Goal: Contribute content: Contribute content

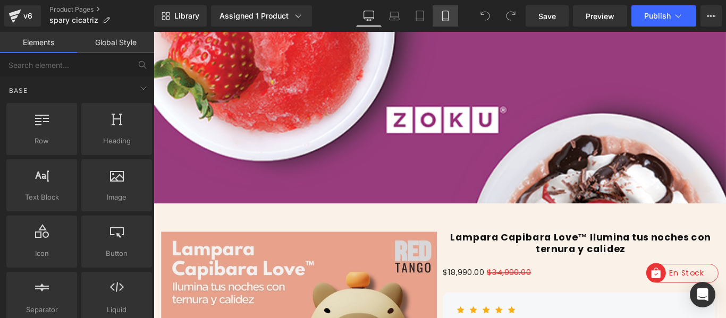
click at [444, 24] on link "Mobile" at bounding box center [444, 15] width 25 height 21
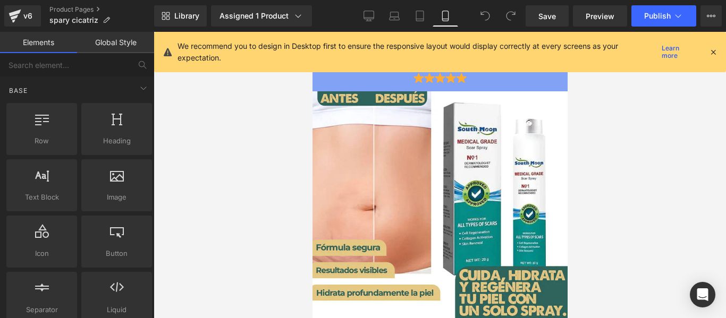
click at [713, 50] on icon at bounding box center [713, 52] width 10 height 10
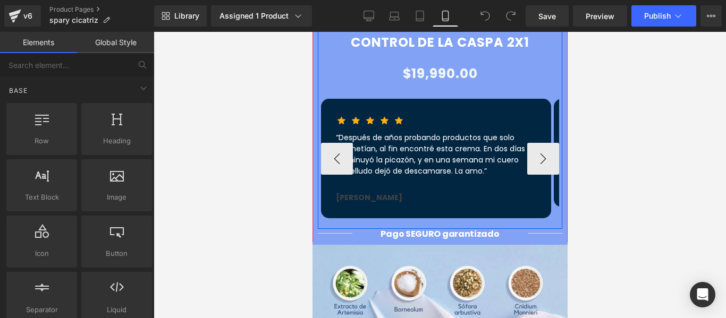
scroll to position [797, 0]
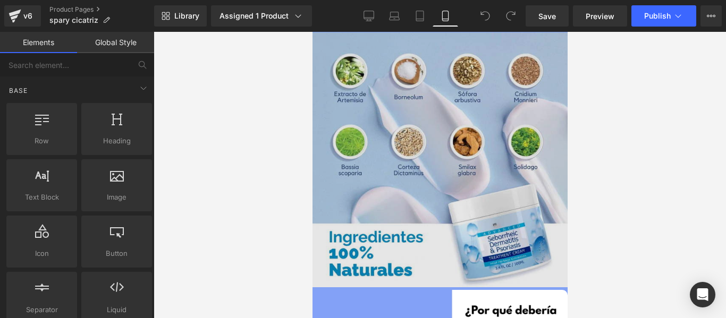
click at [435, 127] on img at bounding box center [439, 159] width 255 height 255
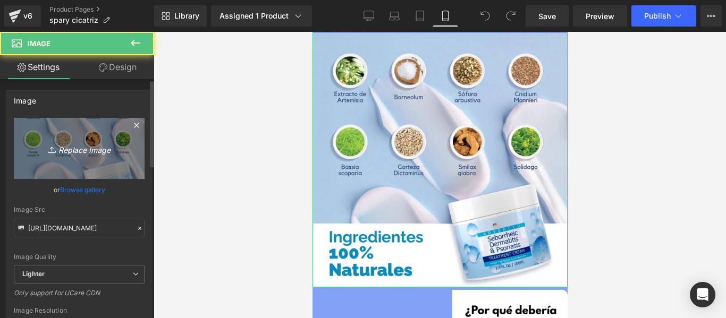
click at [97, 147] on icon "Replace Image" at bounding box center [79, 148] width 85 height 13
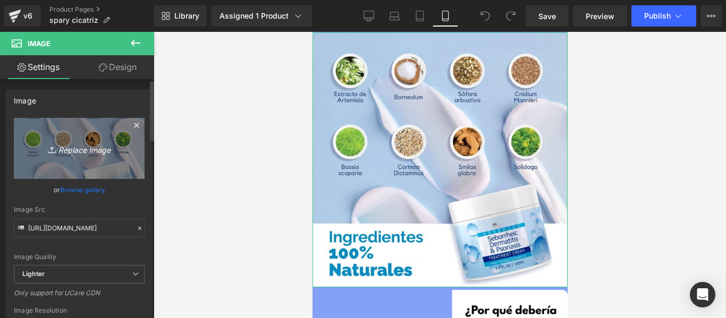
type input "C:\fakepath\(Español) (8).jpg"
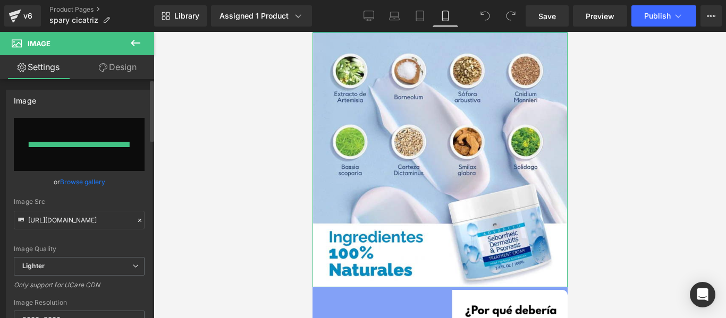
type input "[URL][DOMAIN_NAME]"
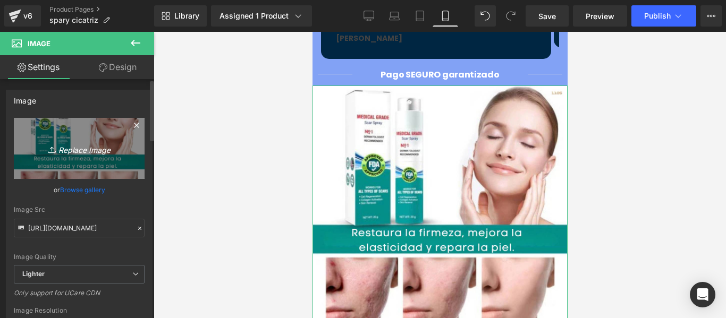
scroll to position [903, 0]
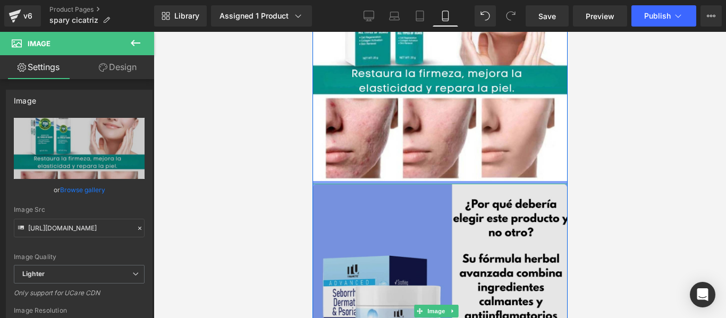
click at [387, 202] on img at bounding box center [439, 311] width 255 height 255
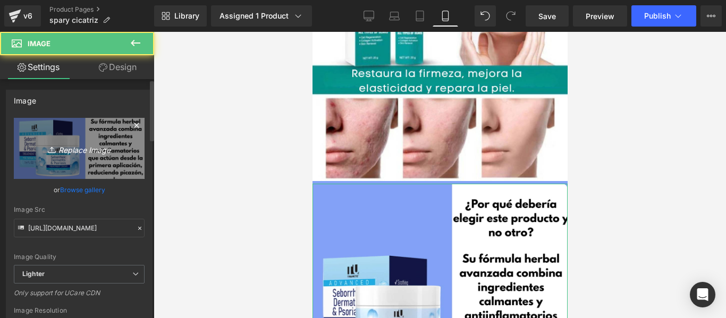
click at [107, 163] on link "Replace Image" at bounding box center [79, 148] width 131 height 61
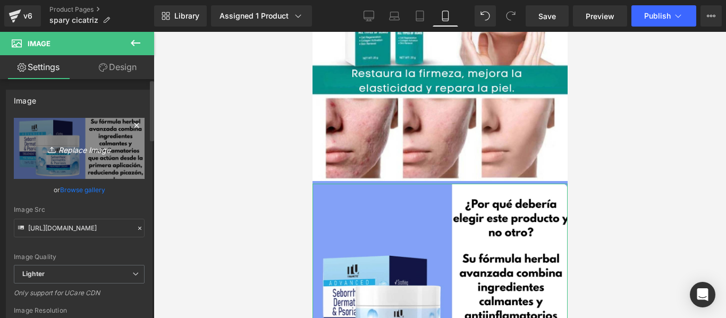
type input "C:\fakepath\(Español) (10).jpg"
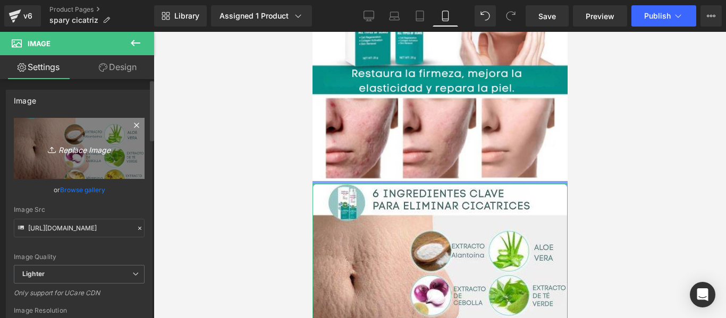
type input "[URL][DOMAIN_NAME]"
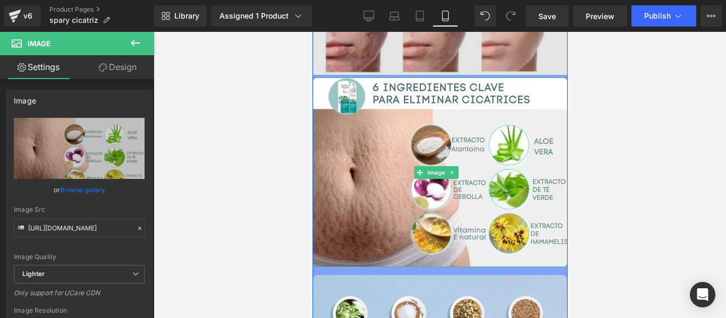
scroll to position [1062, 0]
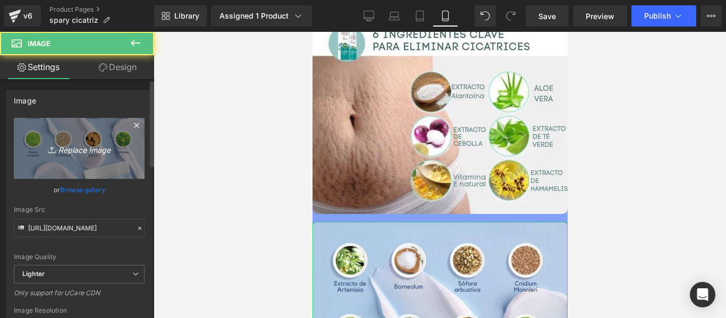
click at [60, 121] on link "Replace Image" at bounding box center [79, 148] width 131 height 61
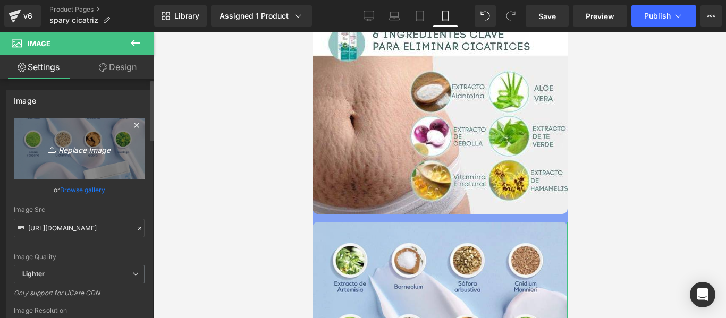
type input "C:\fakepath\(Español) (Español) (41).jpg"
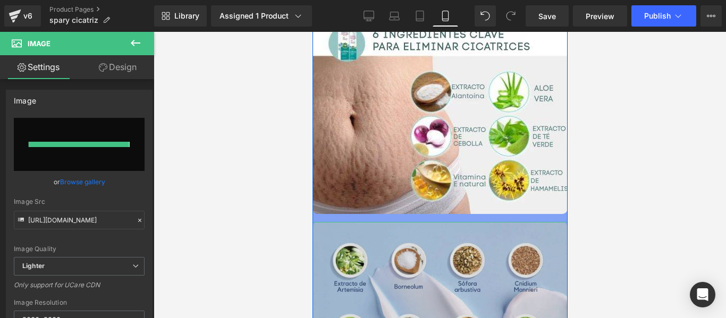
type input "[URL][DOMAIN_NAME]"
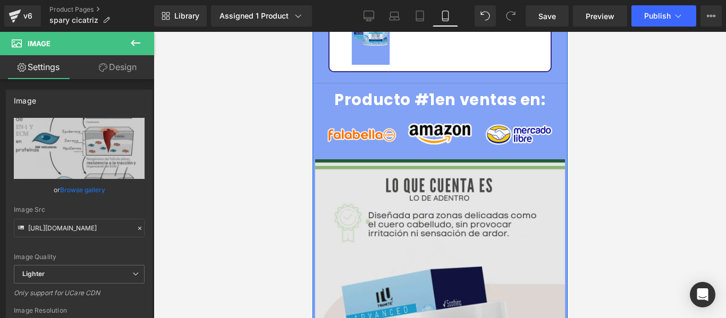
scroll to position [1700, 0]
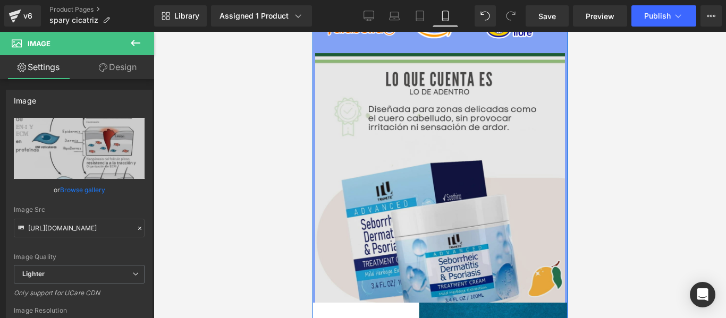
click at [420, 180] on img at bounding box center [439, 178] width 250 height 250
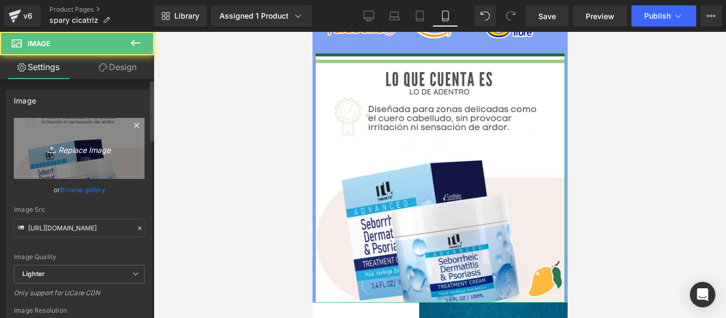
click at [80, 143] on icon "Replace Image" at bounding box center [79, 148] width 85 height 13
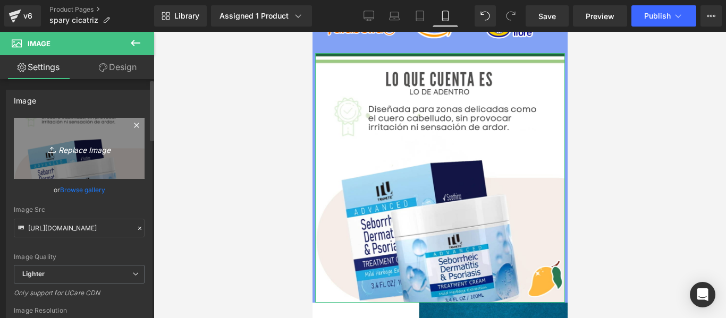
type input "C:\fakepath\(Español) (9).jpg"
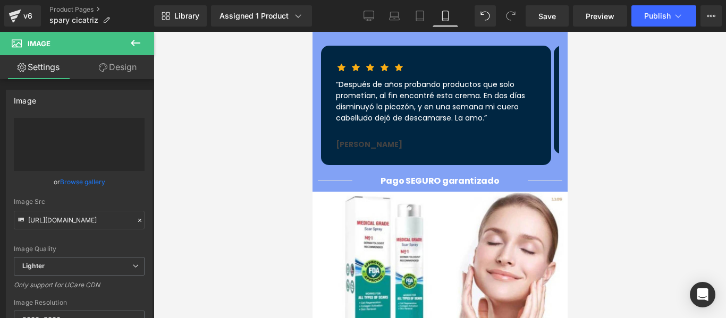
type input "[URL][DOMAIN_NAME]"
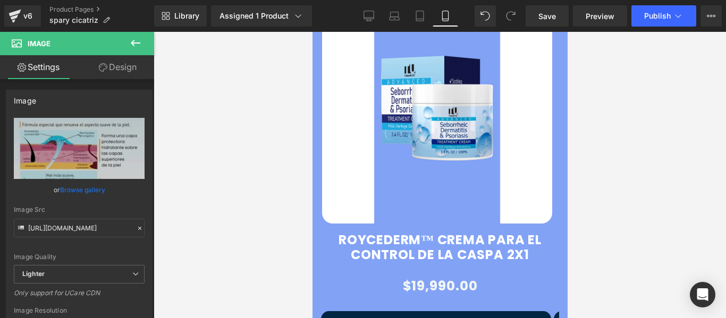
scroll to position [159, 0]
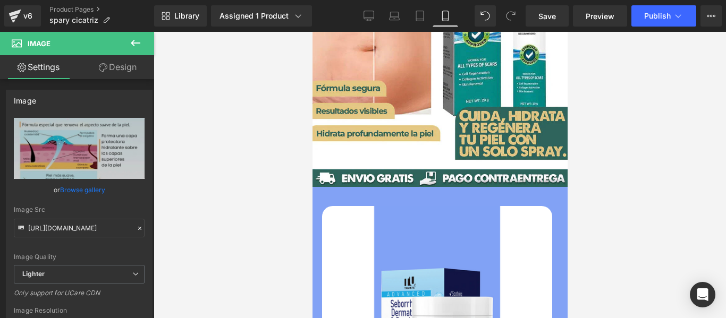
click at [414, 235] on img at bounding box center [436, 321] width 230 height 230
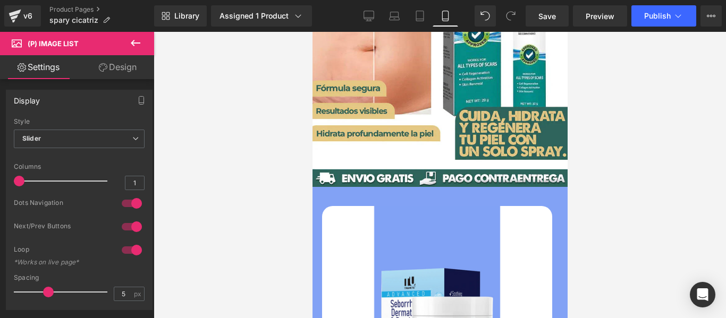
scroll to position [212, 0]
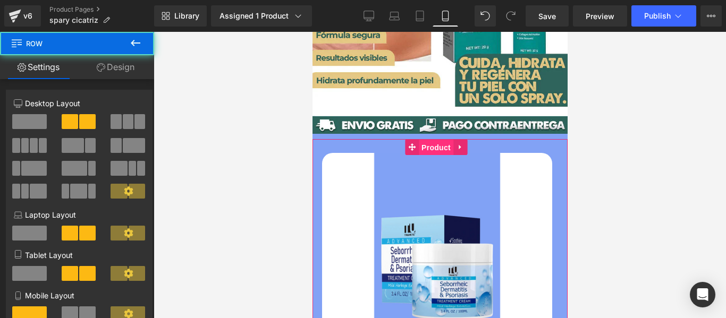
click at [439, 140] on span "Product" at bounding box center [435, 148] width 35 height 16
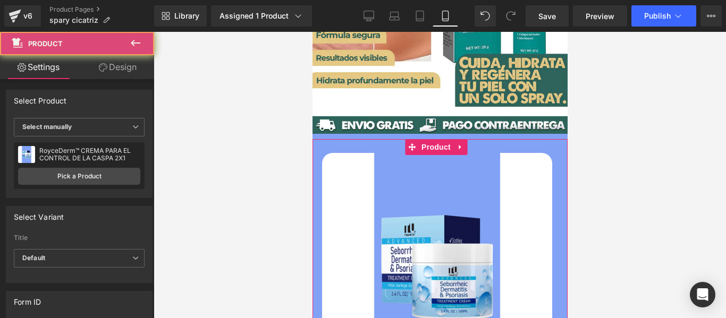
click at [99, 70] on icon at bounding box center [103, 67] width 8 height 8
click at [39, 64] on link "Settings" at bounding box center [38, 67] width 77 height 24
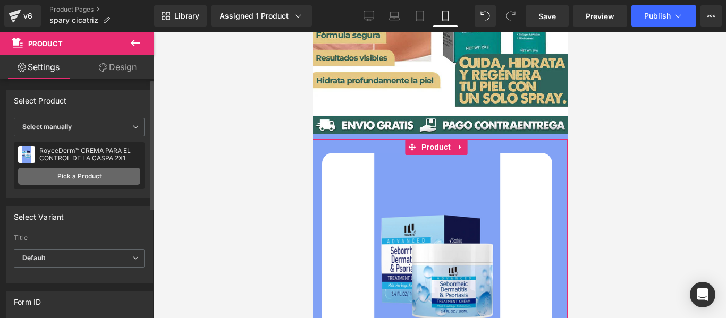
click at [83, 175] on link "Pick a Product" at bounding box center [79, 176] width 122 height 17
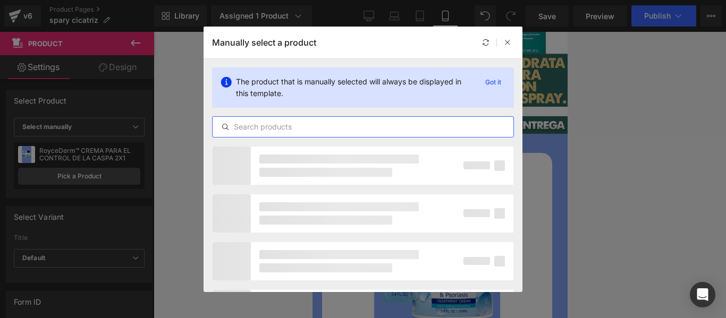
click at [322, 128] on input "text" at bounding box center [362, 127] width 301 height 13
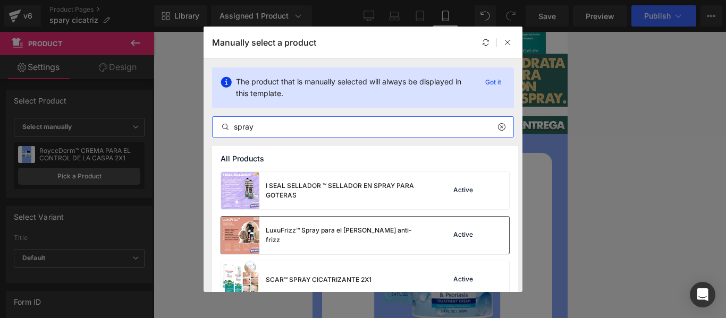
scroll to position [60, 0]
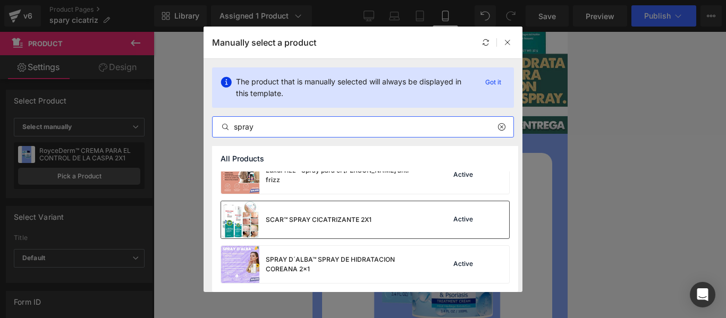
type input "spray"
click at [375, 219] on div "SCAR™ SPRAY CICATRIZANTE 2X1 Active" at bounding box center [365, 219] width 288 height 37
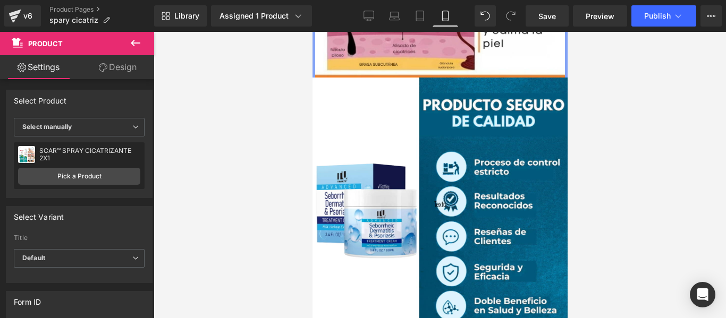
scroll to position [2019, 0]
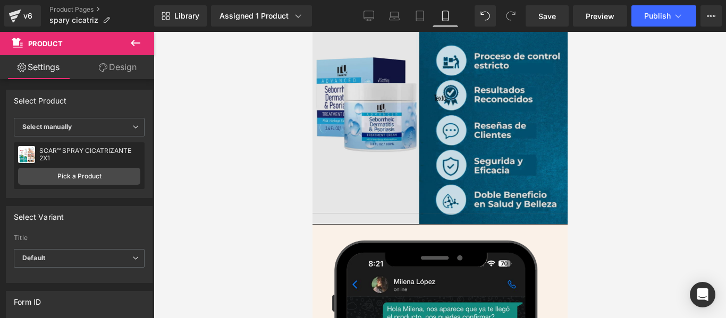
click at [369, 117] on img at bounding box center [439, 98] width 255 height 255
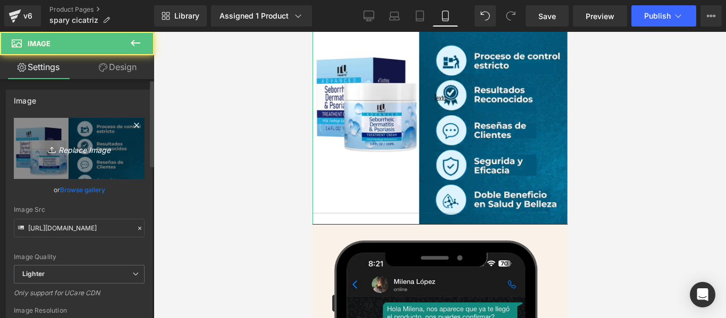
click at [98, 149] on icon "Replace Image" at bounding box center [79, 148] width 85 height 13
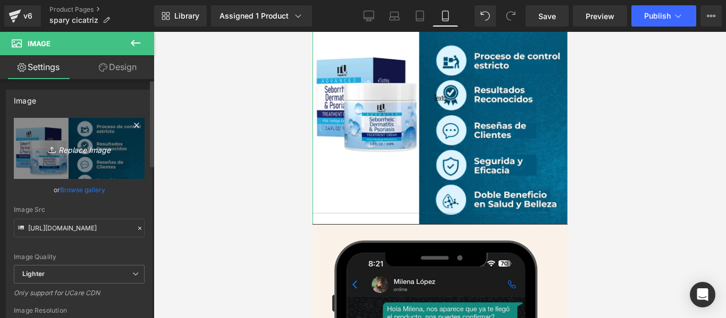
type input "C:\fakepath\3.6_2_480x480.webp"
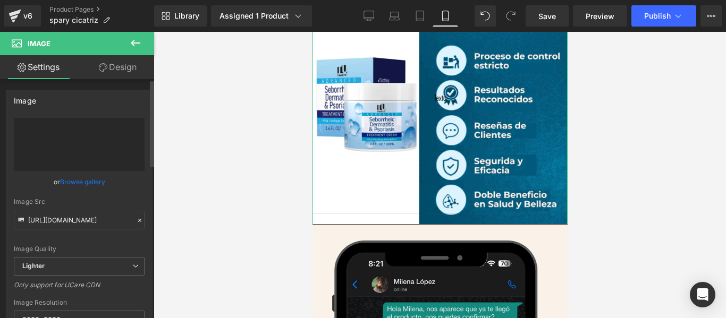
type input "[URL][DOMAIN_NAME]"
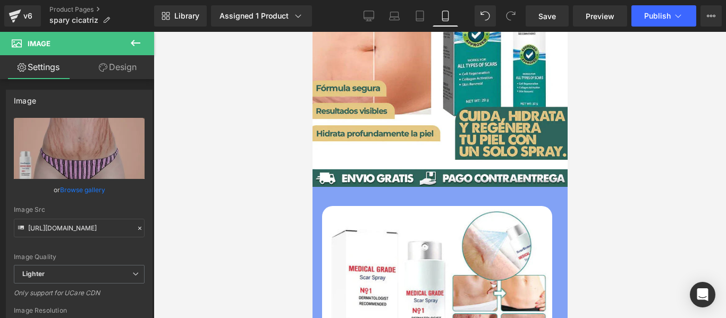
scroll to position [0, 0]
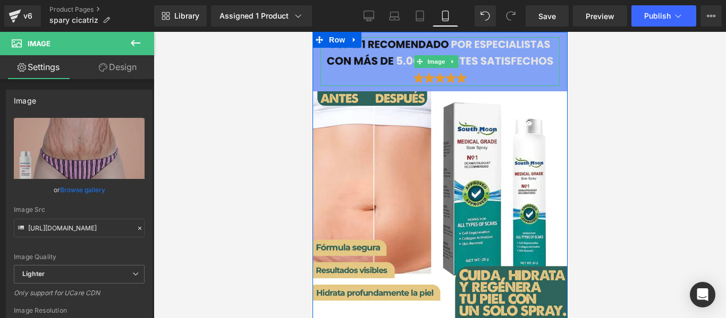
click at [331, 69] on img at bounding box center [439, 61] width 239 height 49
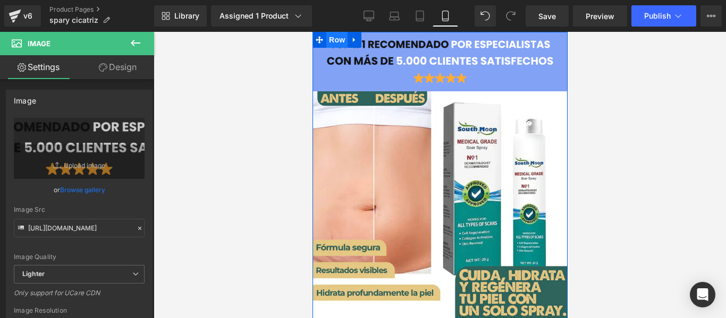
click at [337, 35] on span "Row" at bounding box center [336, 40] width 21 height 16
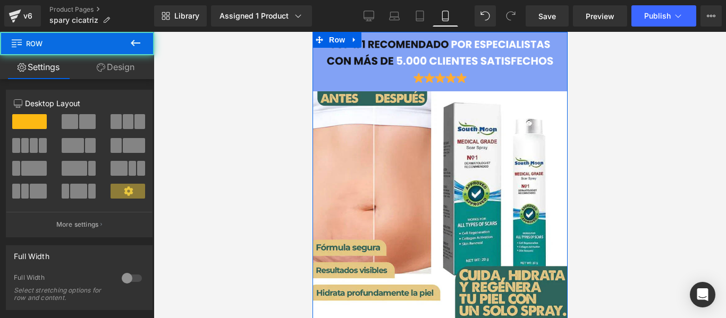
drag, startPoint x: 124, startPoint y: 64, endPoint x: 69, endPoint y: 141, distance: 94.8
click at [124, 64] on link "Design" at bounding box center [115, 67] width 77 height 24
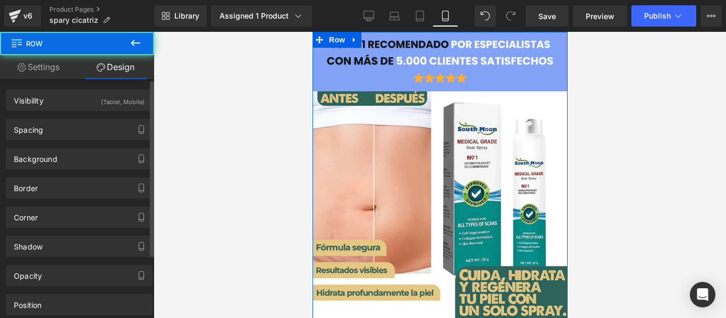
click at [69, 141] on div "Background Color & Image color #82a2f5 Color #82a2f5 100 % Image Replace Image …" at bounding box center [79, 154] width 159 height 29
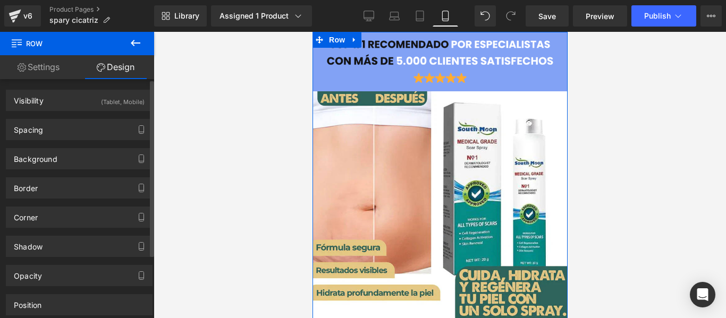
click at [65, 148] on div "Background Color & Image color #82a2f5 Color #82a2f5 100 % Image Replace Image …" at bounding box center [79, 158] width 147 height 21
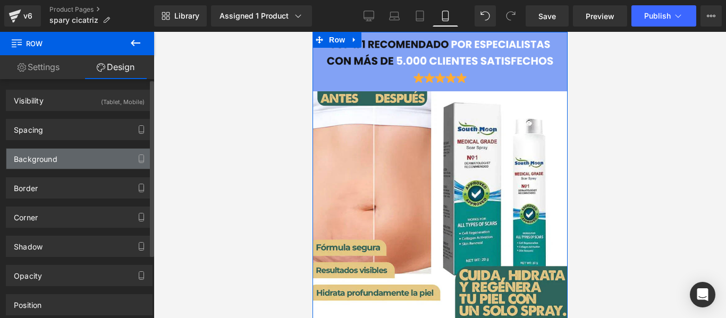
click at [64, 157] on div "Background" at bounding box center [79, 159] width 146 height 20
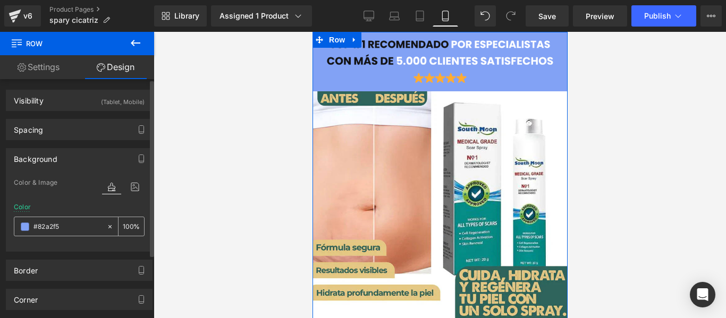
click at [69, 230] on input "#82a2f5" at bounding box center [67, 227] width 68 height 12
paste input "098a86"
type input "#098a86"
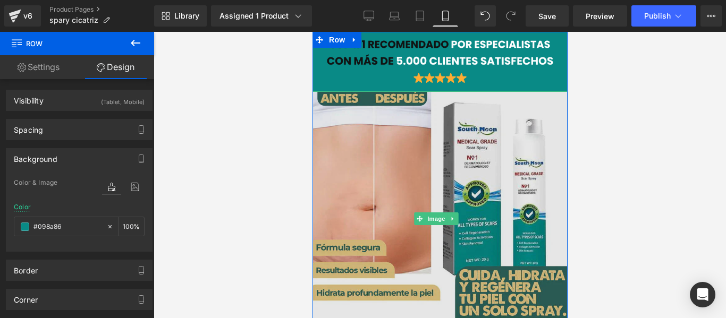
scroll to position [266, 0]
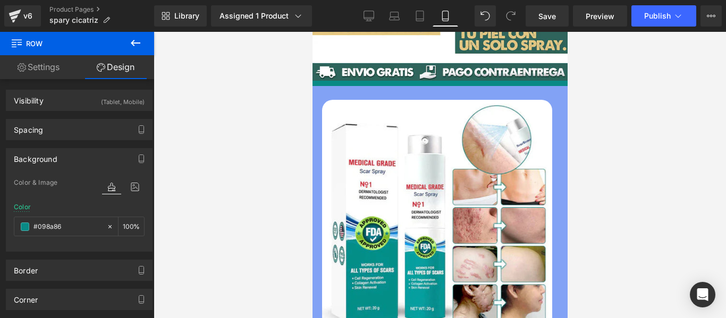
click at [339, 88] on div "Sale Off (P) Image ‹ › (P) Image List SCAR™ SPRAY CICATRIZANTE 2X1 (P) Title $1…" at bounding box center [439, 311] width 244 height 447
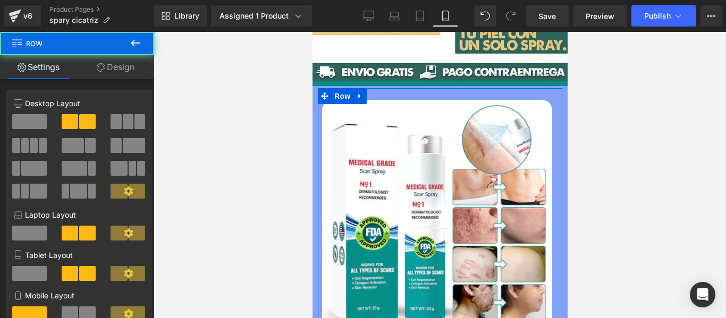
click at [106, 69] on link "Design" at bounding box center [115, 67] width 77 height 24
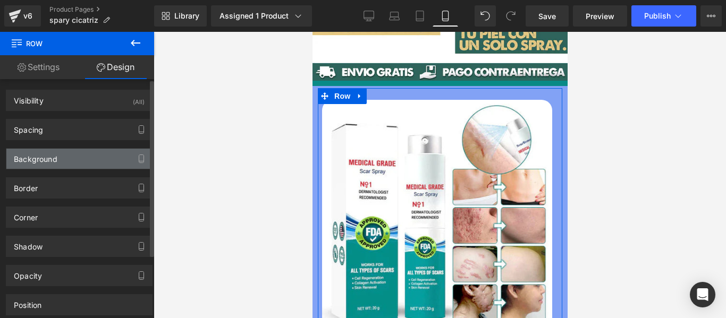
click at [56, 164] on div "Background" at bounding box center [79, 159] width 146 height 20
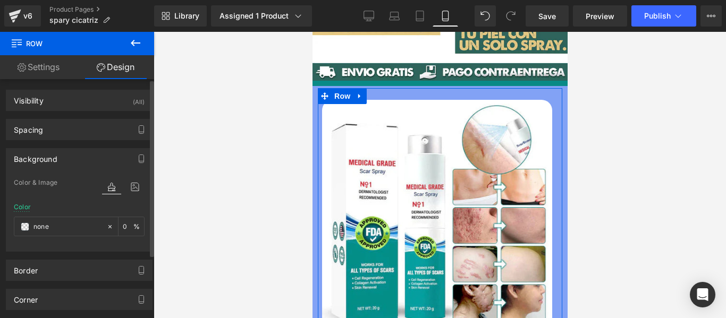
type input "none"
type input "0"
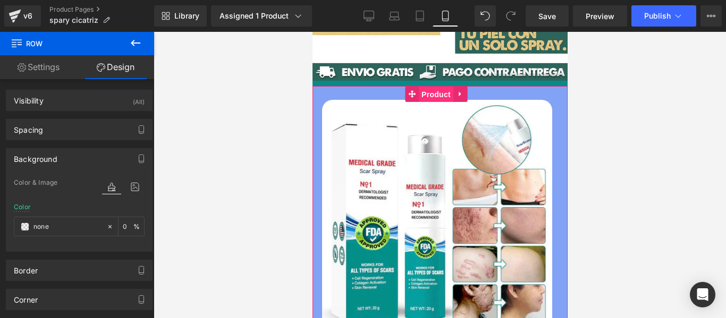
click at [432, 87] on span "Product" at bounding box center [435, 95] width 35 height 16
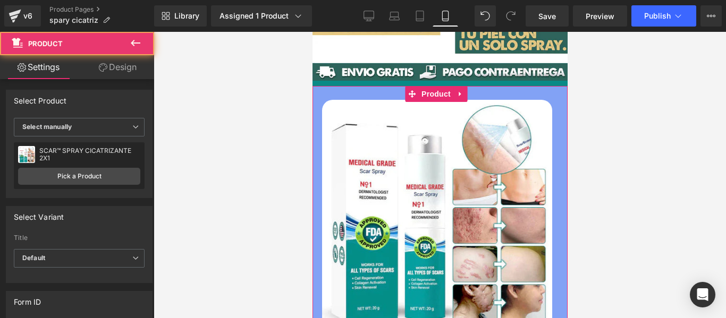
click at [101, 66] on icon at bounding box center [103, 67] width 8 height 8
click at [0, 0] on div "Background" at bounding box center [0, 0] width 0 height 0
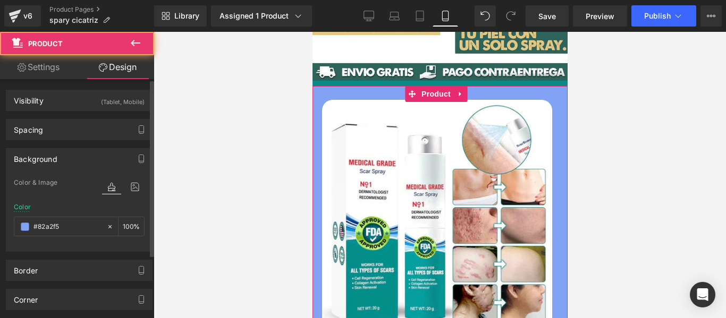
type input "#82a2f5"
type input "100"
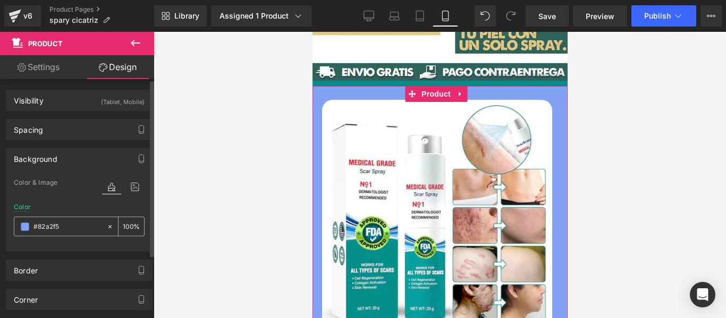
click at [70, 234] on div "#82a2f5" at bounding box center [60, 226] width 92 height 19
click at [70, 232] on input "#82a2f5" at bounding box center [67, 227] width 68 height 12
paste input "098a86"
type input "#098a86"
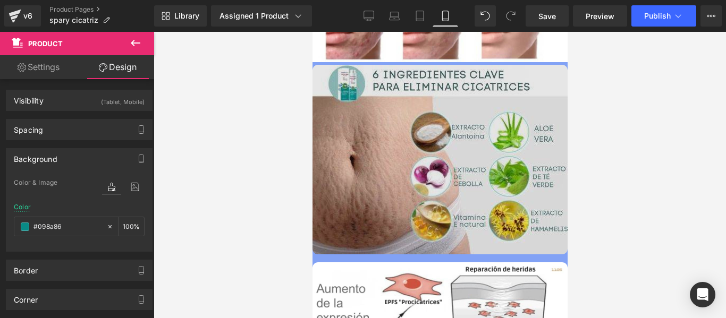
scroll to position [1062, 0]
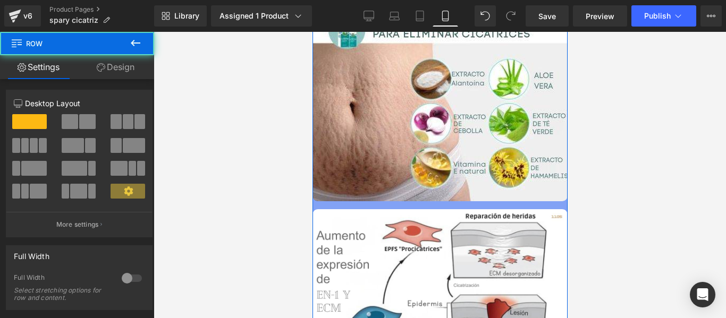
click at [117, 74] on link "Design" at bounding box center [115, 67] width 77 height 24
click at [0, 0] on div "Background" at bounding box center [0, 0] width 0 height 0
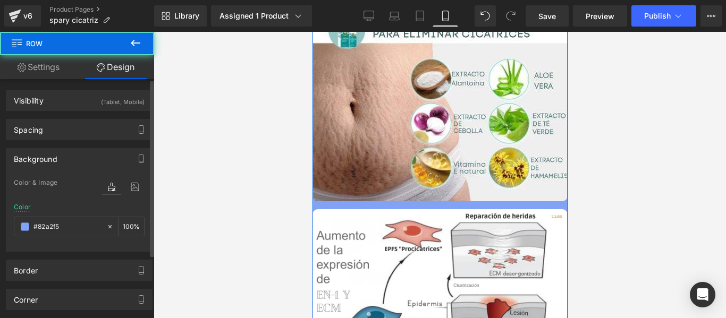
type input "#82a2f5"
type input "100"
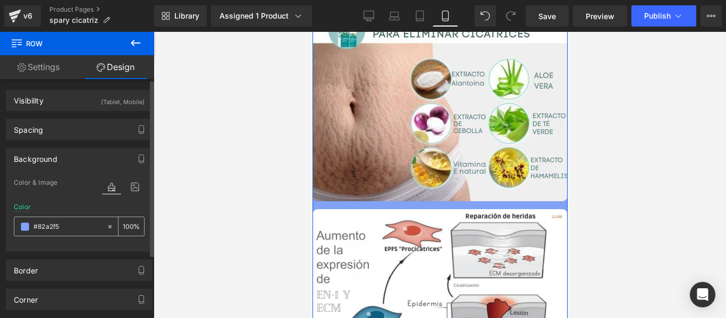
click at [70, 222] on input "#82a2f5" at bounding box center [67, 227] width 68 height 12
paste input "098a86"
type input "#098a86"
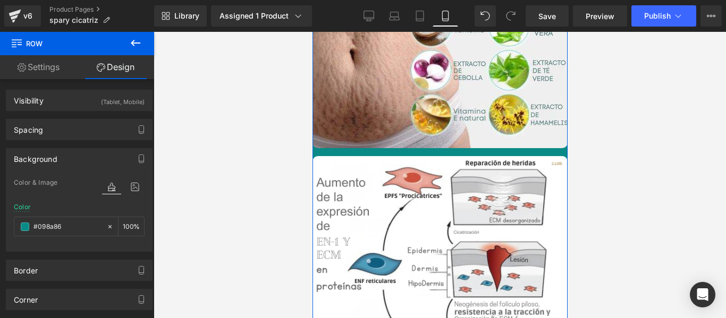
scroll to position [1328, 0]
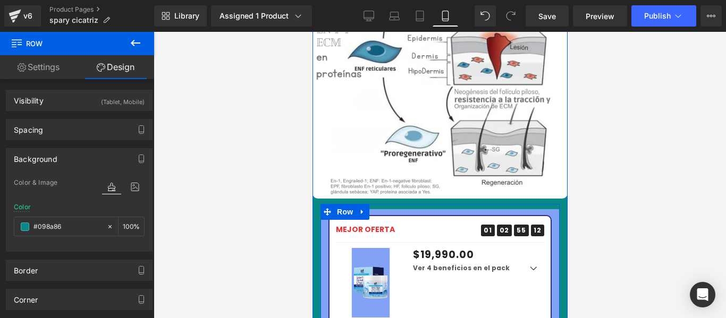
click at [399, 209] on div "MEJOR OFERTA Text Block 01 Days 02 Hours 55 Minutes 12 Seconds Countdown Timer …" at bounding box center [439, 269] width 239 height 121
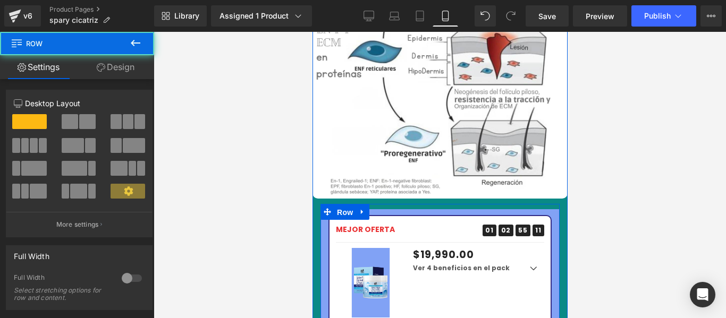
click at [342, 205] on span "Row" at bounding box center [344, 213] width 21 height 16
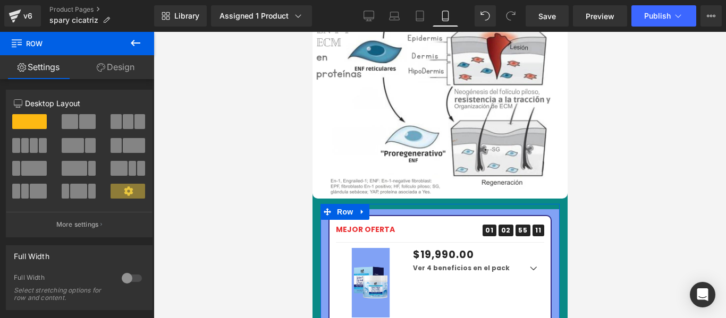
click at [136, 78] on link "Design" at bounding box center [115, 67] width 77 height 24
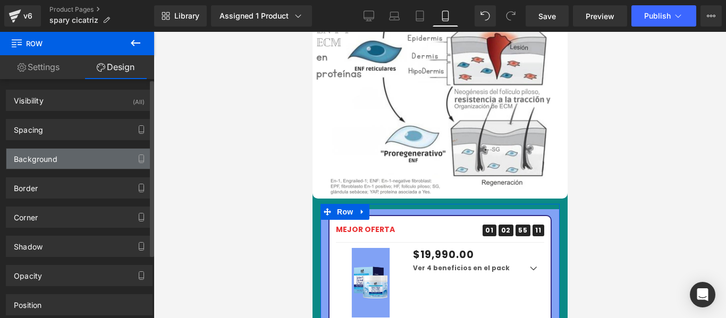
click at [62, 150] on div "Background" at bounding box center [79, 159] width 146 height 20
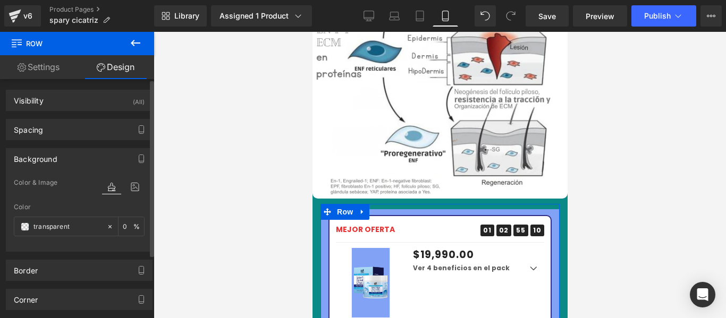
type input "transparent"
type input "0"
click at [78, 229] on input "transparent" at bounding box center [67, 227] width 68 height 12
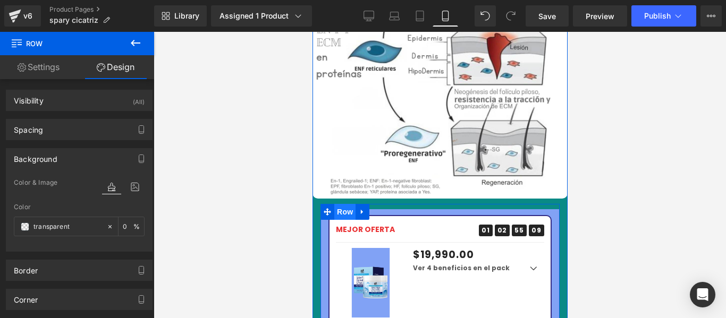
click at [347, 204] on span "Row" at bounding box center [344, 212] width 21 height 16
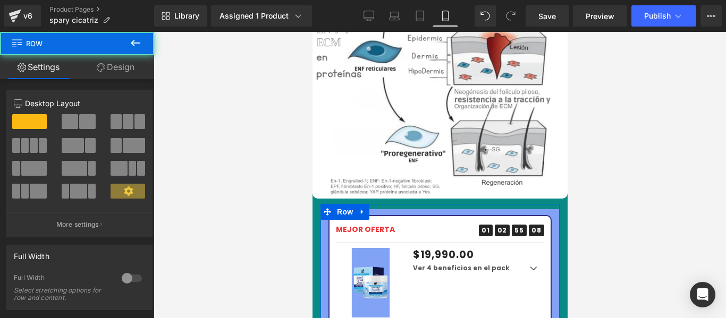
click at [107, 78] on link "Design" at bounding box center [115, 67] width 77 height 24
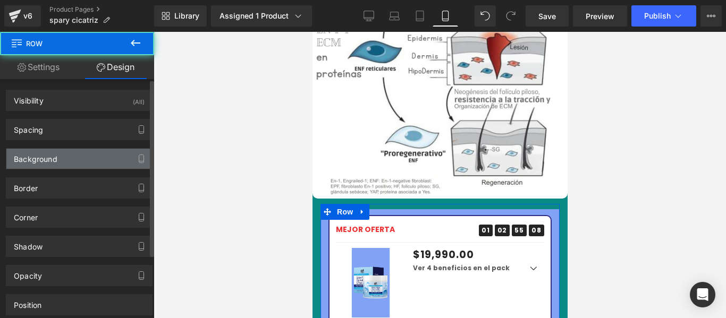
click at [46, 159] on div "Background" at bounding box center [36, 156] width 44 height 15
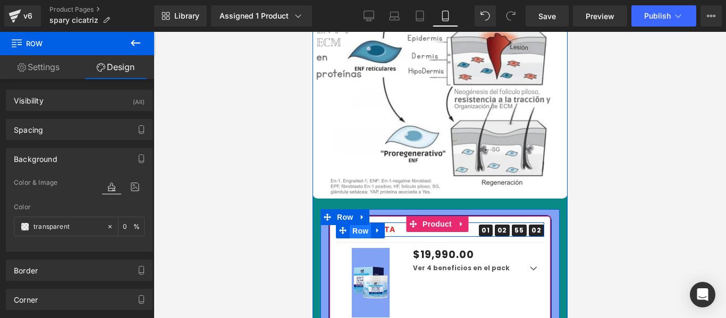
click at [350, 223] on span "Row" at bounding box center [359, 231] width 21 height 16
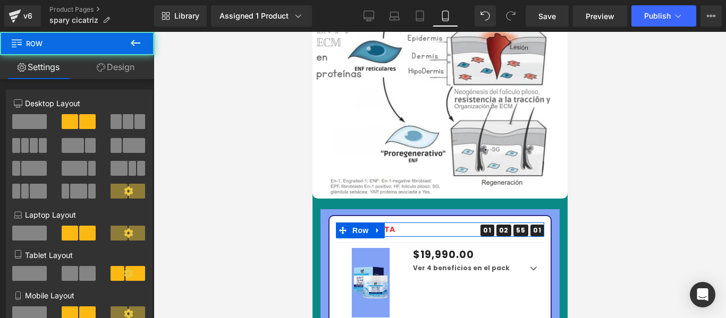
click at [125, 72] on link "Design" at bounding box center [115, 67] width 77 height 24
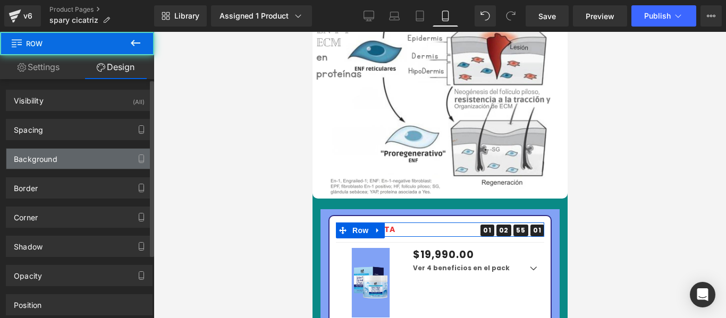
click at [51, 155] on div "Background" at bounding box center [36, 156] width 44 height 15
type input "transparent"
type input "0"
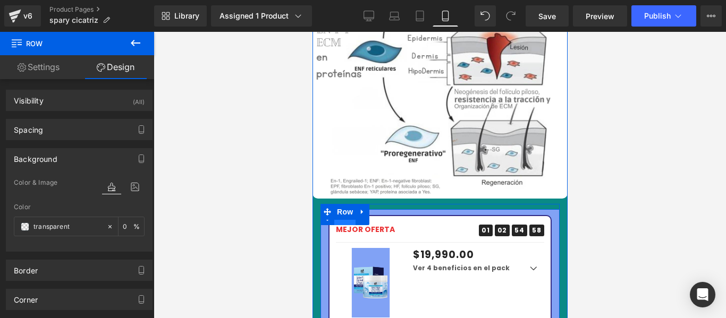
click at [343, 209] on span "Row" at bounding box center [344, 217] width 21 height 16
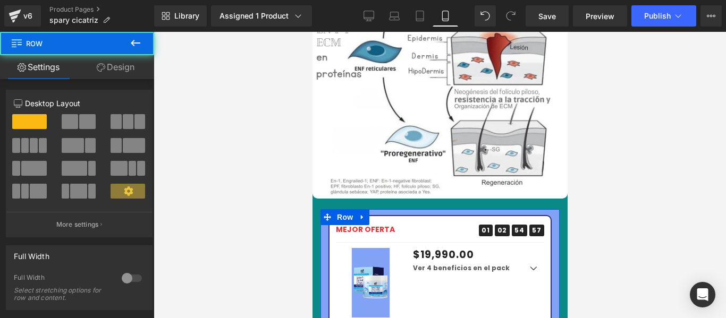
click at [95, 67] on link "Design" at bounding box center [115, 67] width 77 height 24
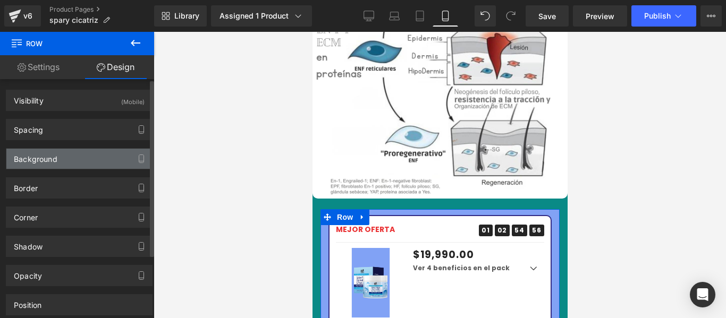
type input "#82a2f5"
type input "100"
click at [58, 151] on div "Background" at bounding box center [79, 159] width 146 height 20
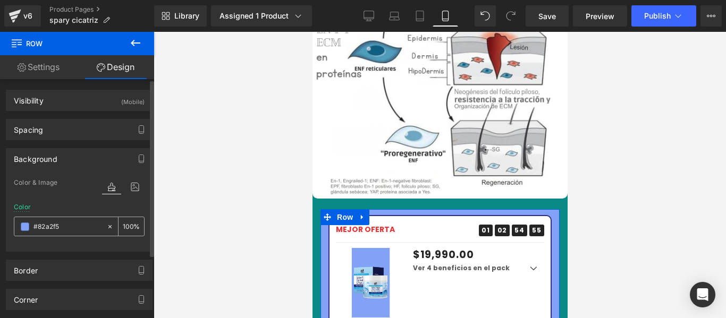
click at [53, 231] on input "#82a2f5" at bounding box center [67, 227] width 68 height 12
paste input "098a86"
type input "#098a86"
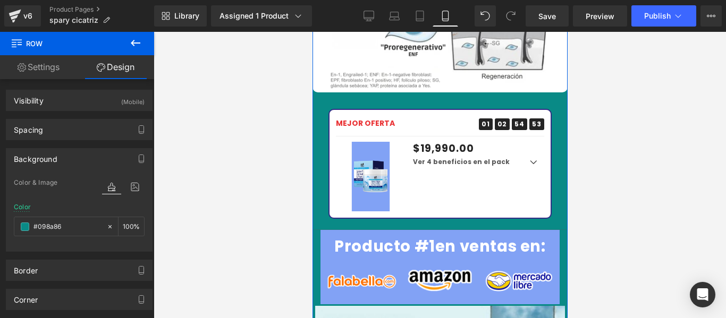
scroll to position [1487, 0]
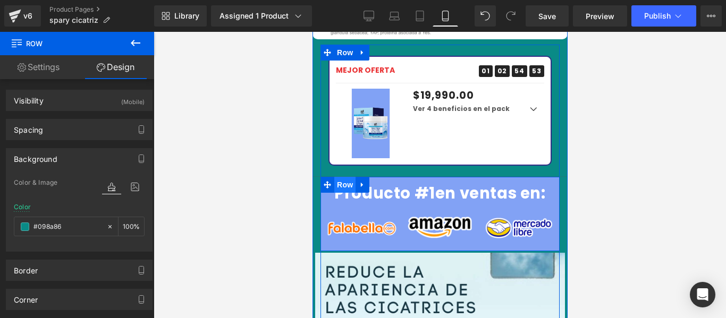
click at [344, 177] on span "Row" at bounding box center [344, 185] width 21 height 16
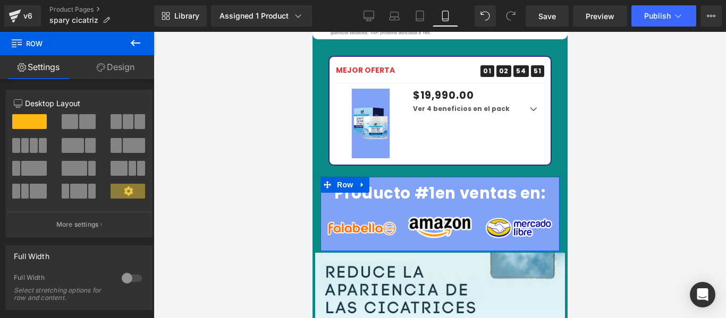
click at [109, 66] on link "Design" at bounding box center [115, 67] width 77 height 24
click at [0, 0] on div "Background" at bounding box center [0, 0] width 0 height 0
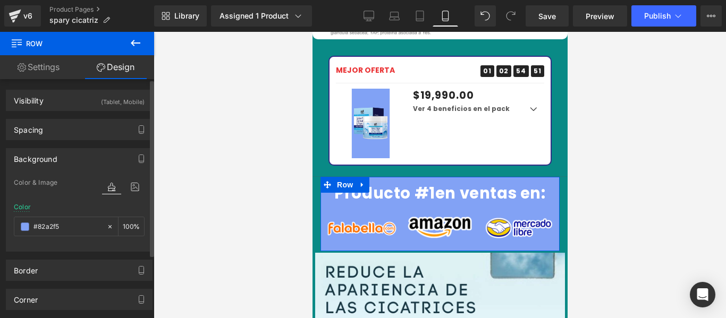
type input "#82a2f5"
type input "100"
click at [68, 228] on input "#82a2f5" at bounding box center [67, 227] width 68 height 12
paste input "098a86"
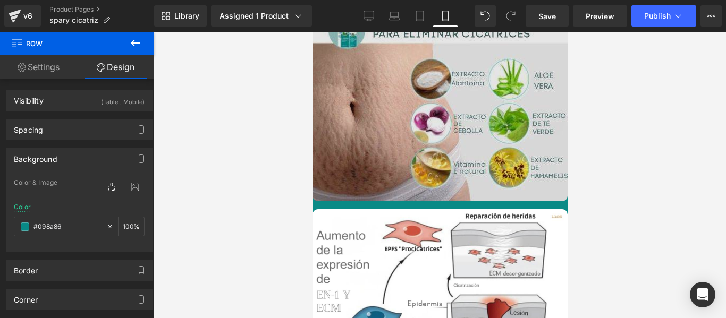
scroll to position [1009, 0]
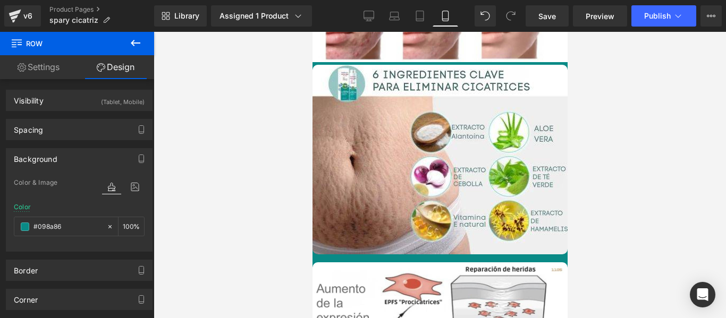
type input "#098a86"
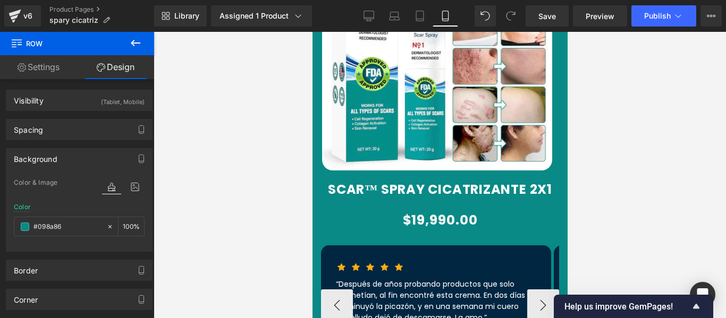
scroll to position [584, 0]
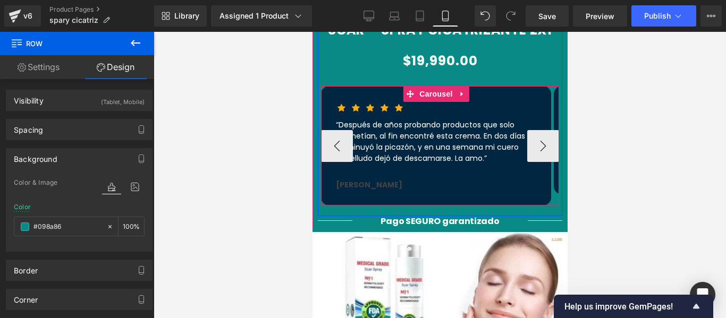
click at [526, 135] on button "›" at bounding box center [542, 146] width 32 height 32
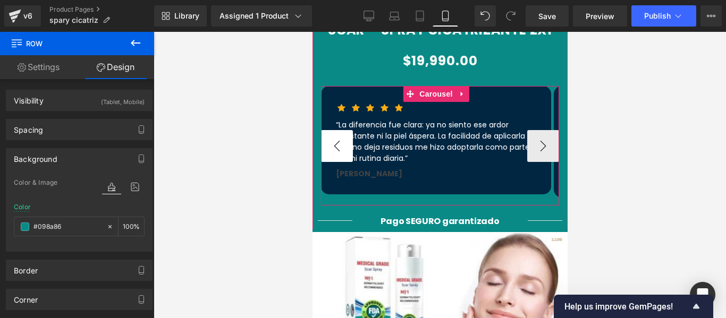
click at [335, 130] on button "‹" at bounding box center [336, 146] width 32 height 32
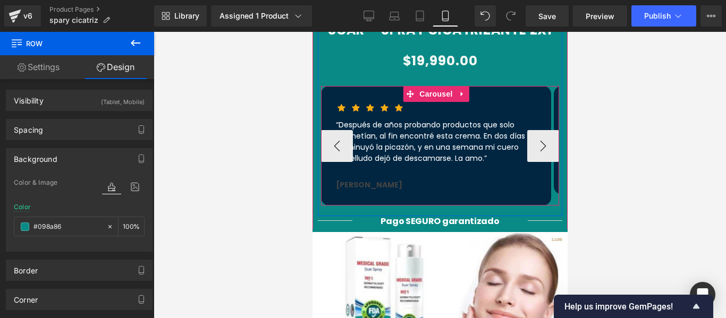
click at [487, 138] on p "“Después de años probando productos que solo prometían, al fin encontré esta cr…" at bounding box center [435, 142] width 200 height 45
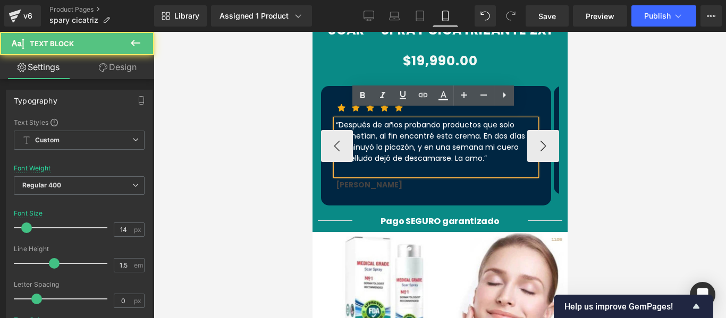
click at [501, 138] on p "“Después de años probando productos que solo prometían, al fin encontré esta cr…" at bounding box center [435, 142] width 200 height 45
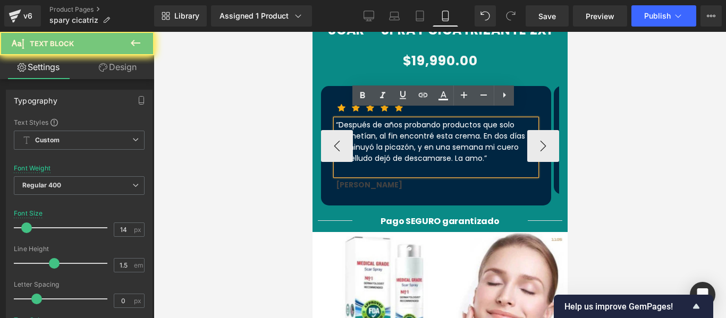
click at [513, 136] on p "“Después de años probando productos que solo prometían, al fin encontré esta cr…" at bounding box center [435, 142] width 200 height 45
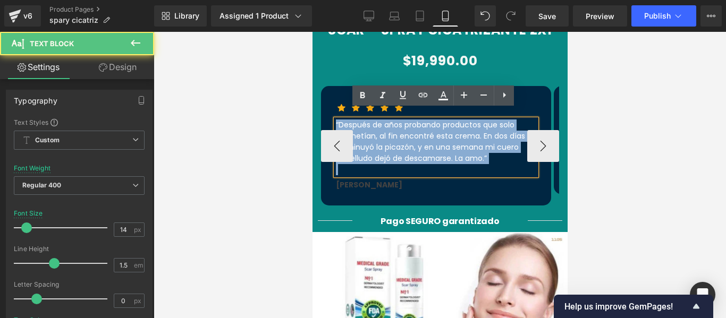
click at [513, 136] on p "“Después de años probando productos que solo prometían, al fin encontré esta cr…" at bounding box center [435, 142] width 200 height 45
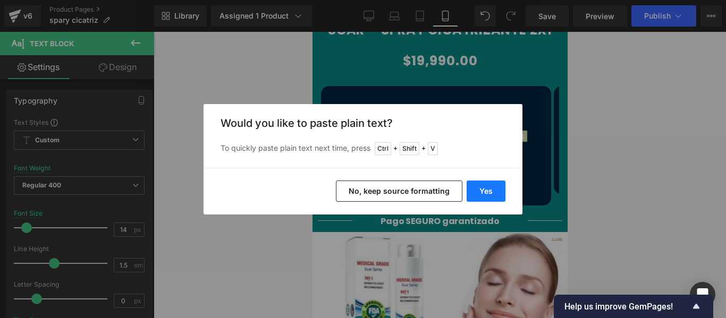
drag, startPoint x: 490, startPoint y: 198, endPoint x: 174, endPoint y: 28, distance: 359.6
click at [490, 198] on button "Yes" at bounding box center [485, 191] width 39 height 21
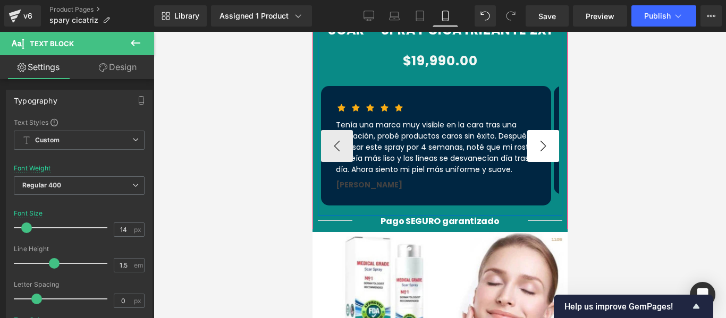
click at [540, 141] on button "›" at bounding box center [542, 146] width 32 height 32
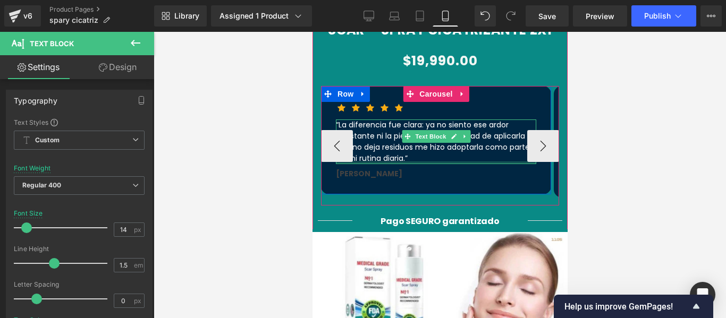
click at [485, 138] on p "“La diferencia fue clara: ya no siento ese ardor constante ni la piel áspera. L…" at bounding box center [435, 142] width 200 height 45
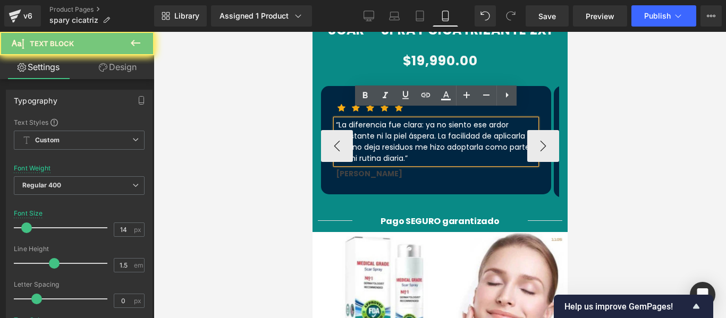
click at [470, 134] on p "“La diferencia fue clara: ya no siento ese ardor constante ni la piel áspera. L…" at bounding box center [435, 142] width 200 height 45
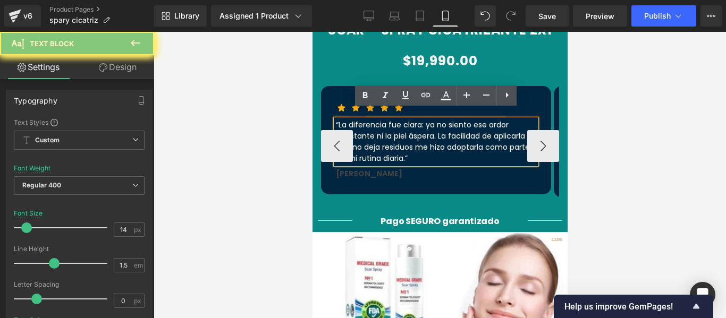
click at [470, 134] on p "“La diferencia fue clara: ya no siento ese ardor constante ni la piel áspera. L…" at bounding box center [435, 142] width 200 height 45
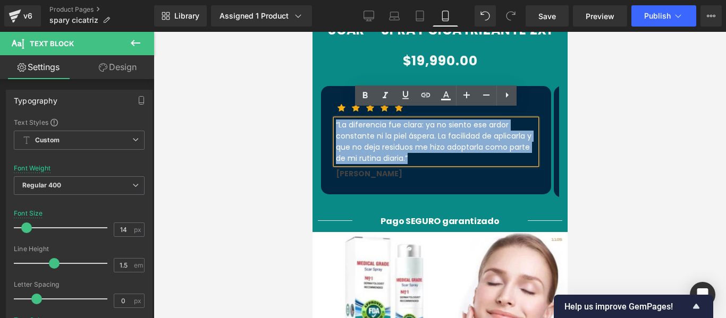
drag, startPoint x: 485, startPoint y: 136, endPoint x: 303, endPoint y: 109, distance: 184.2
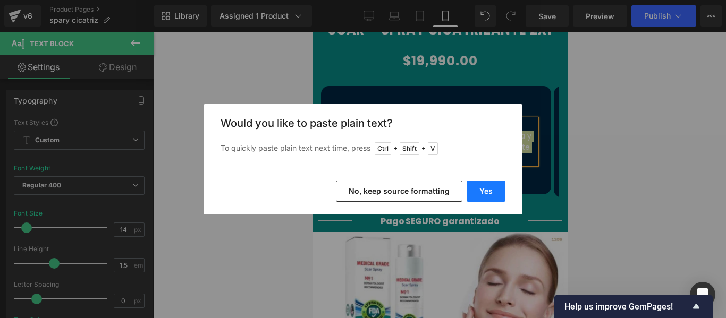
drag, startPoint x: 487, startPoint y: 186, endPoint x: 207, endPoint y: 133, distance: 285.6
click at [487, 186] on button "Yes" at bounding box center [485, 191] width 39 height 21
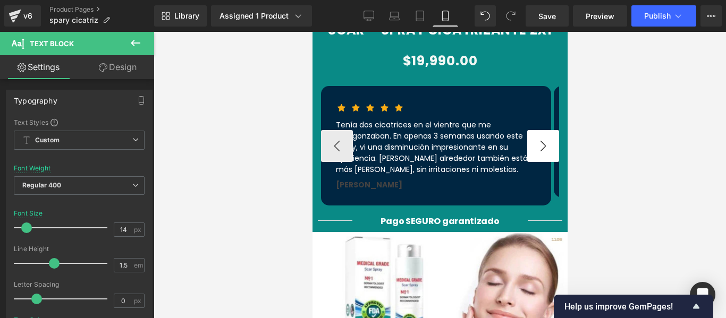
click at [545, 143] on button "›" at bounding box center [542, 146] width 32 height 32
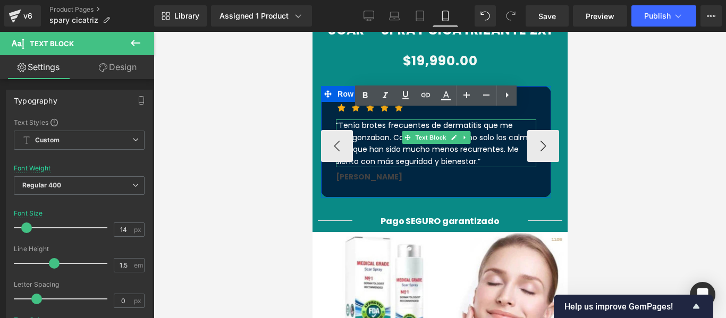
click at [503, 138] on p "“Tenía brotes frecuentes de dermatitis que me avergonzaban. Con esta crema ya n…" at bounding box center [435, 144] width 200 height 48
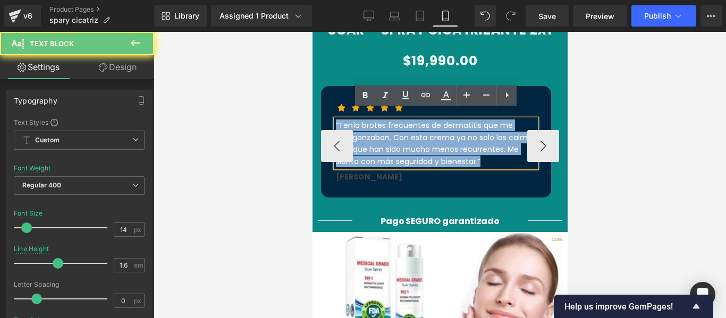
click at [503, 138] on p "“Tenía brotes frecuentes de dermatitis que me avergonzaban. Con esta crema ya n…" at bounding box center [435, 144] width 200 height 48
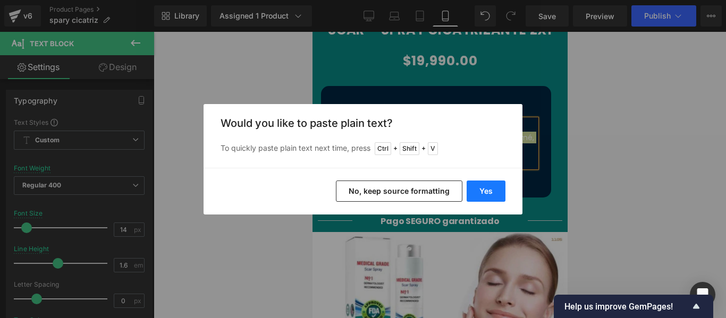
click at [493, 195] on button "Yes" at bounding box center [485, 191] width 39 height 21
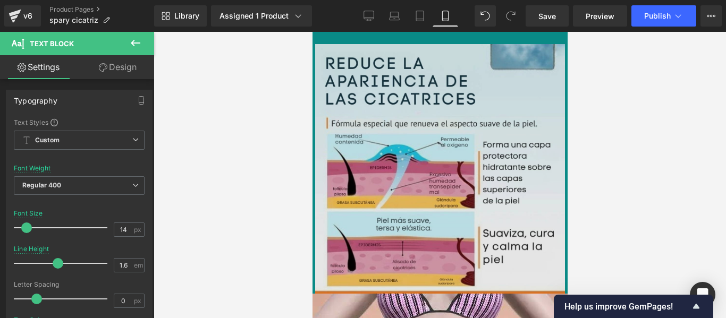
scroll to position [1381, 0]
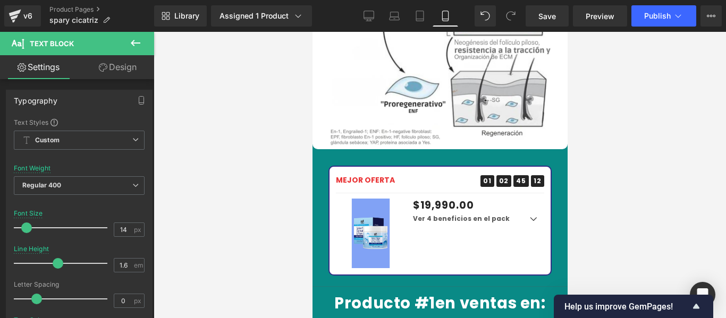
click at [373, 199] on div "Sale Off (P) Image" at bounding box center [370, 234] width 70 height 70
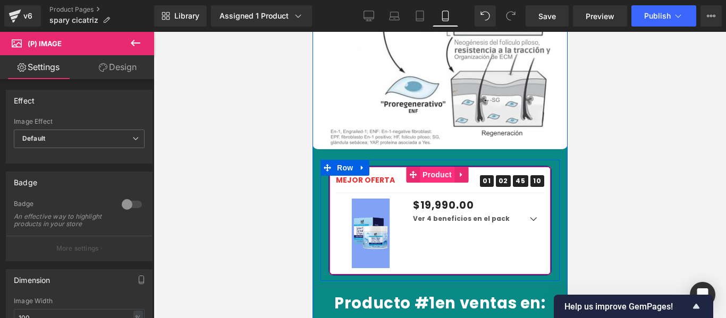
click at [431, 167] on span "Product" at bounding box center [436, 175] width 35 height 16
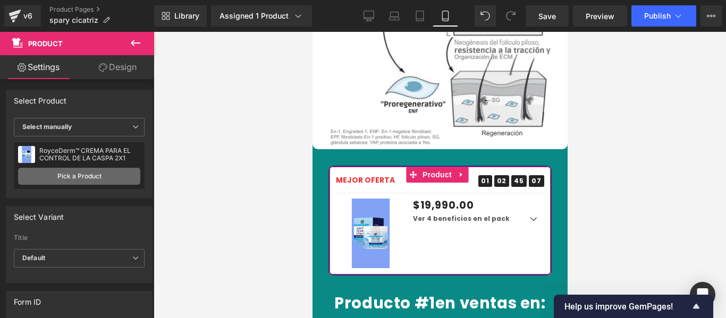
click at [104, 176] on link "Pick a Product" at bounding box center [79, 176] width 122 height 17
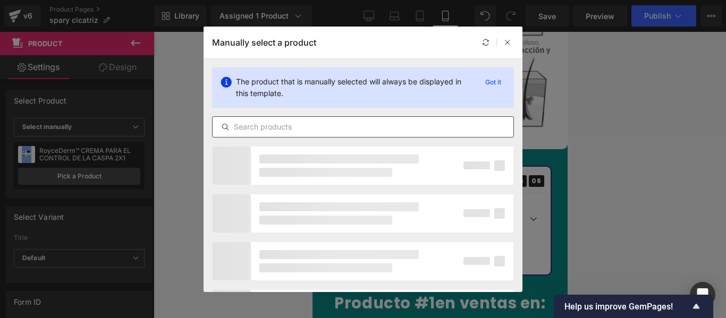
click at [268, 127] on input "text" at bounding box center [362, 127] width 301 height 13
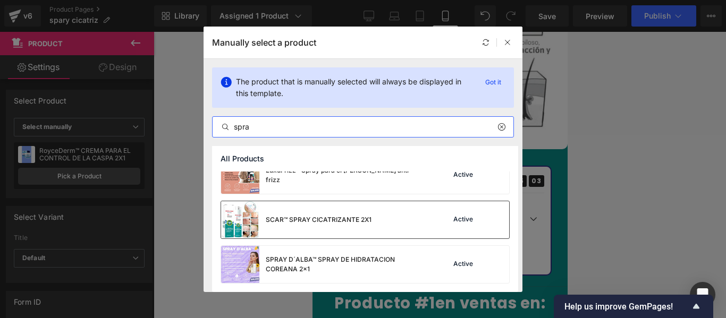
scroll to position [0, 0]
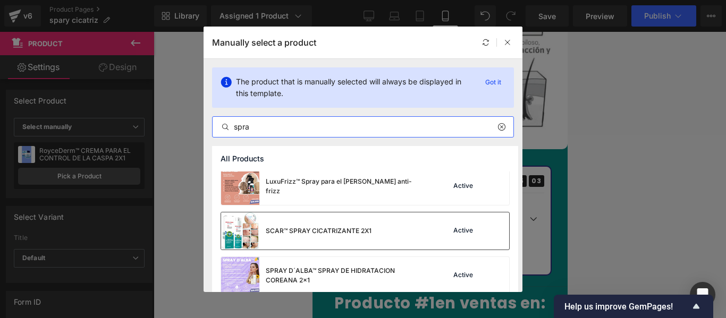
type input "spra"
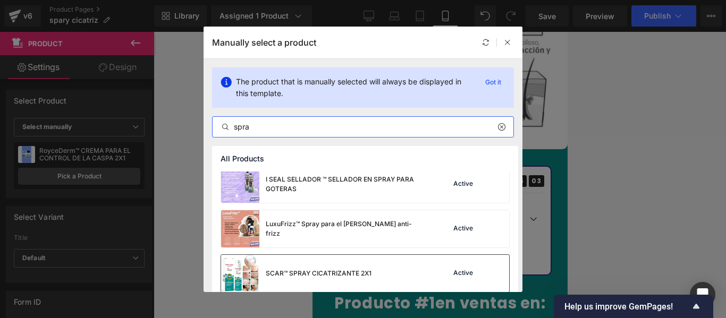
click at [336, 210] on div "LuxuFrizz™ Spray para el [PERSON_NAME] anti-frizz" at bounding box center [323, 228] width 204 height 37
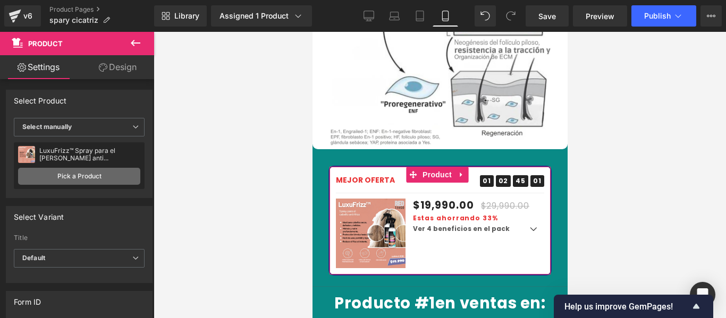
click at [103, 177] on link "Pick a Product" at bounding box center [79, 176] width 122 height 17
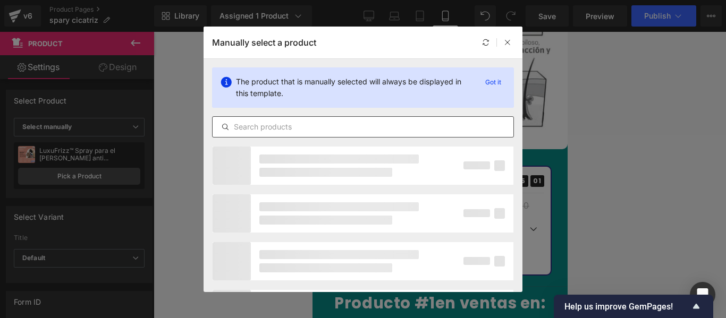
click at [267, 119] on div at bounding box center [363, 126] width 302 height 21
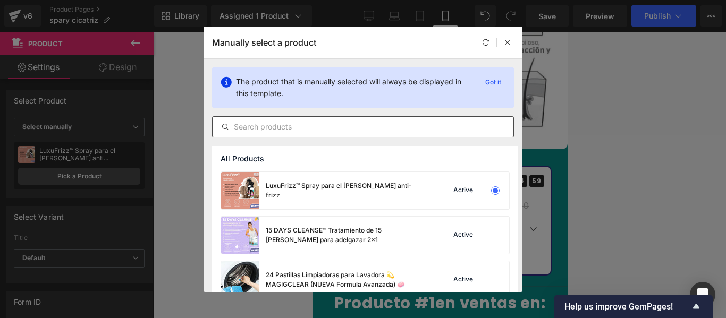
click at [277, 132] on input "text" at bounding box center [362, 127] width 301 height 13
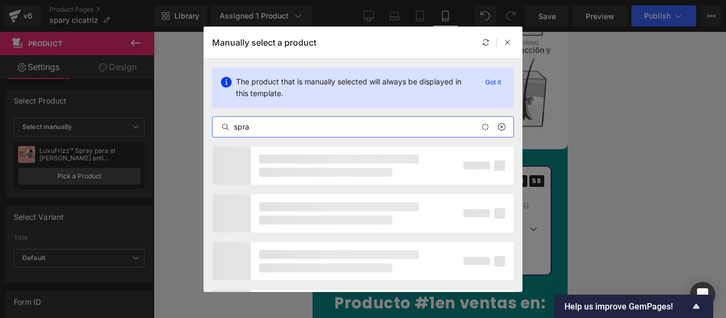
type input "spray"
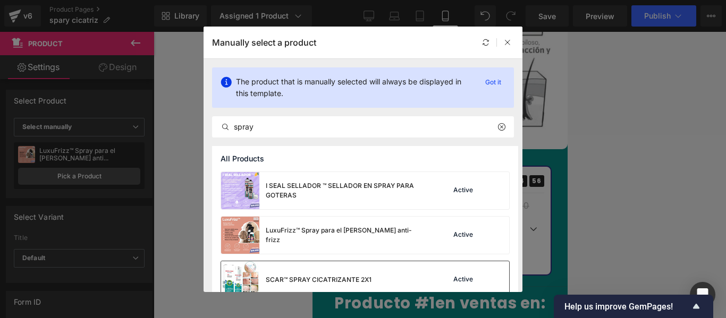
click at [323, 272] on div "SCAR™ SPRAY CICATRIZANTE 2X1" at bounding box center [296, 279] width 150 height 37
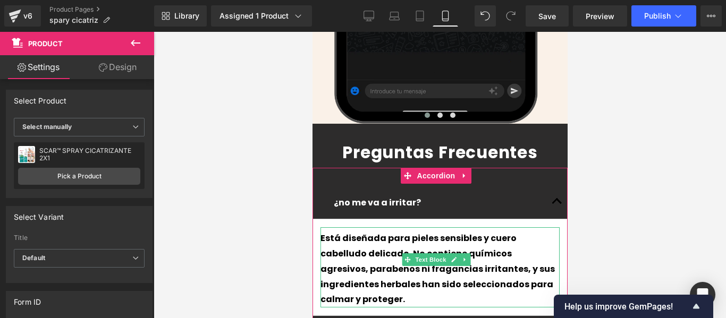
scroll to position [2656, 0]
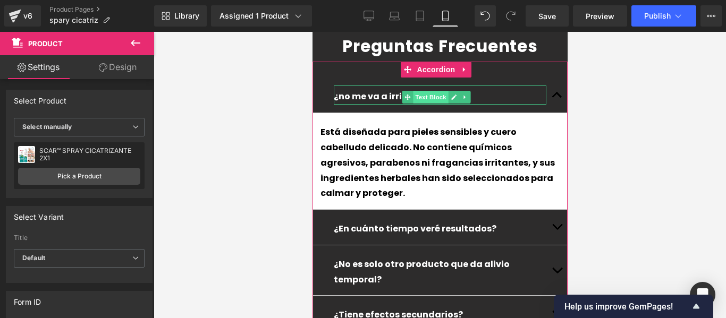
click at [434, 91] on span "Text Block" at bounding box center [429, 97] width 35 height 13
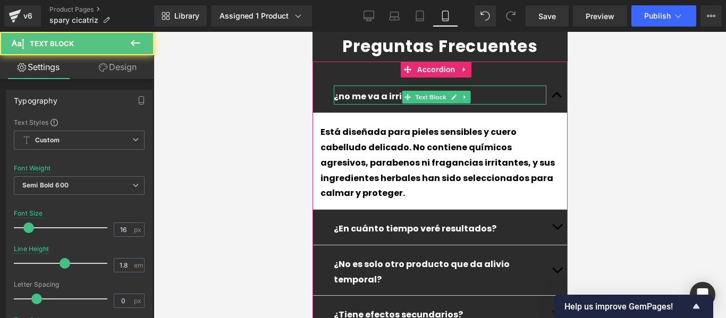
click at [495, 89] on p "¿no me va a irritar?" at bounding box center [439, 96] width 212 height 15
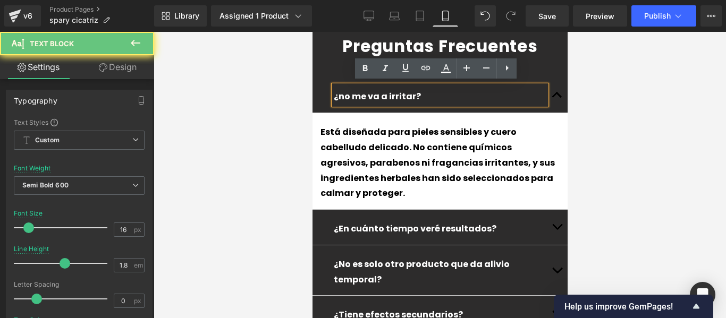
click at [495, 89] on p "¿no me va a irritar?" at bounding box center [439, 96] width 212 height 15
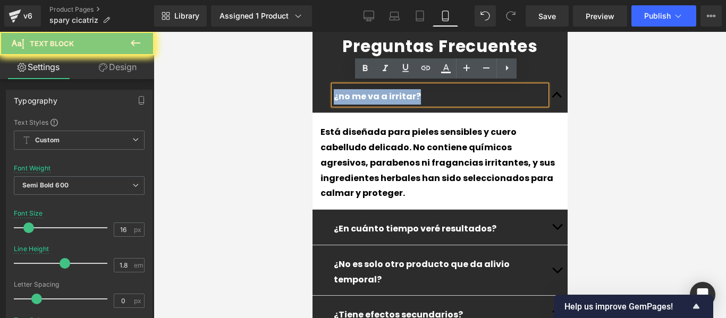
click at [495, 89] on p "¿no me va a irritar?" at bounding box center [439, 96] width 212 height 15
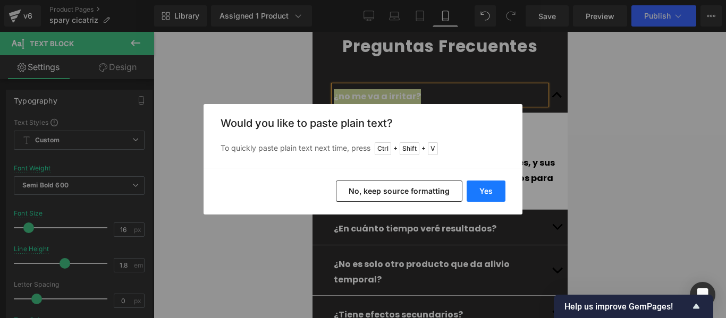
click at [483, 190] on button "Yes" at bounding box center [485, 191] width 39 height 21
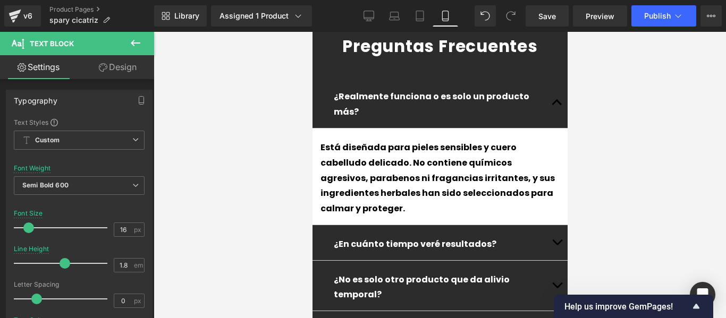
click at [426, 140] on p "Está diseñada para pieles sensibles y cuero cabelludo delicado. No contiene quí…" at bounding box center [439, 178] width 239 height 76
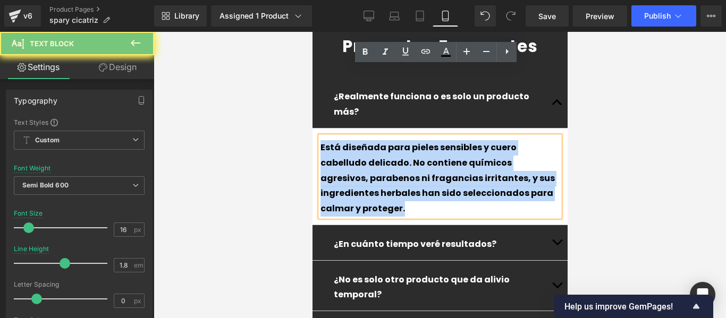
click at [426, 140] on p "Está diseñada para pieles sensibles y cuero cabelludo delicado. No contiene quí…" at bounding box center [439, 178] width 239 height 76
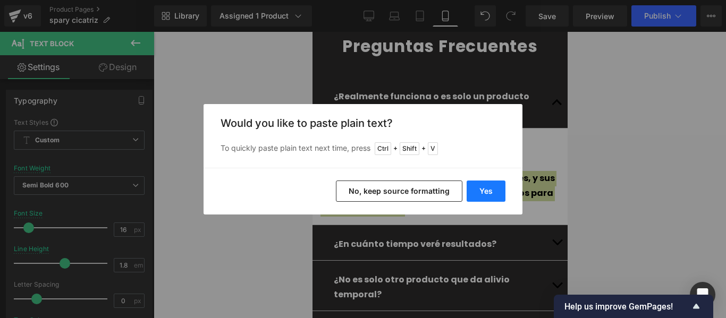
drag, startPoint x: 490, startPoint y: 188, endPoint x: 182, endPoint y: 156, distance: 310.3
click at [490, 188] on button "Yes" at bounding box center [485, 191] width 39 height 21
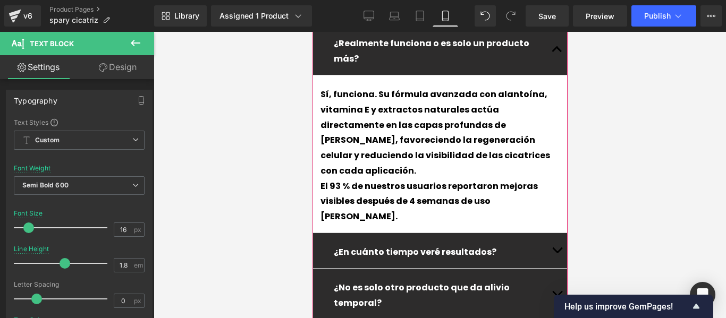
click at [546, 233] on button "button" at bounding box center [556, 250] width 21 height 35
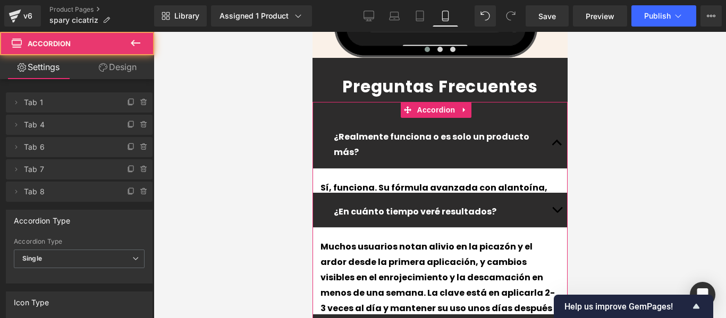
scroll to position [2597, 0]
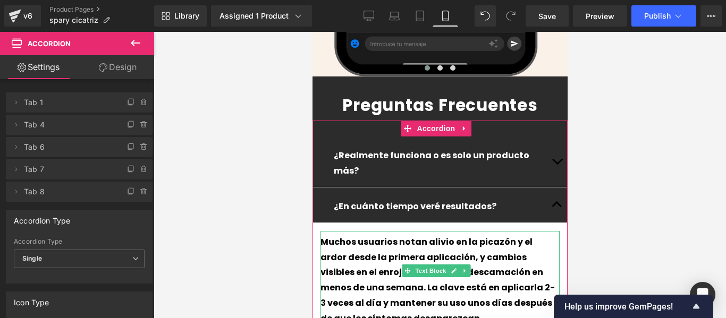
click at [488, 235] on div "Muchos usuarios notan alivio en la picazón y el ardor desde la primera aplicaci…" at bounding box center [439, 281] width 239 height 92
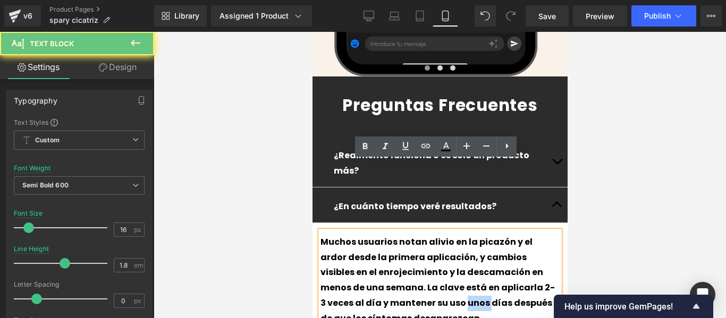
click at [488, 235] on div "Muchos usuarios notan alivio en la picazón y el ardor desde la primera aplicaci…" at bounding box center [439, 281] width 239 height 92
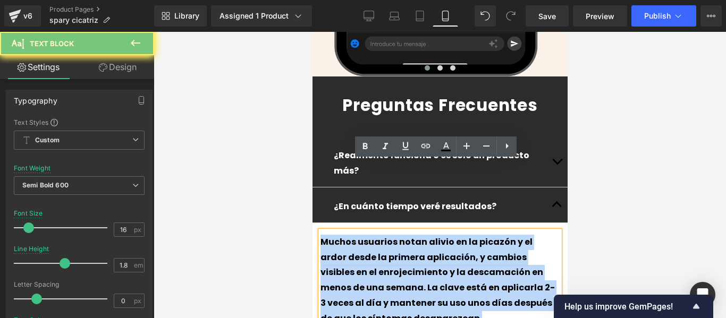
click at [488, 235] on div "Muchos usuarios notan alivio en la picazón y el ardor desde la primera aplicaci…" at bounding box center [439, 281] width 239 height 92
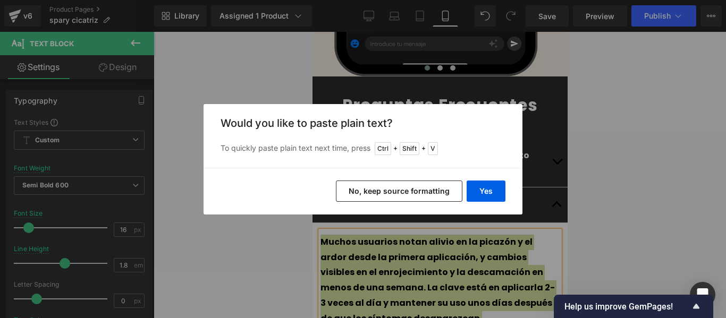
click at [499, 202] on div "Yes No, keep source formatting" at bounding box center [362, 191] width 319 height 47
click at [492, 193] on button "Yes" at bounding box center [485, 191] width 39 height 21
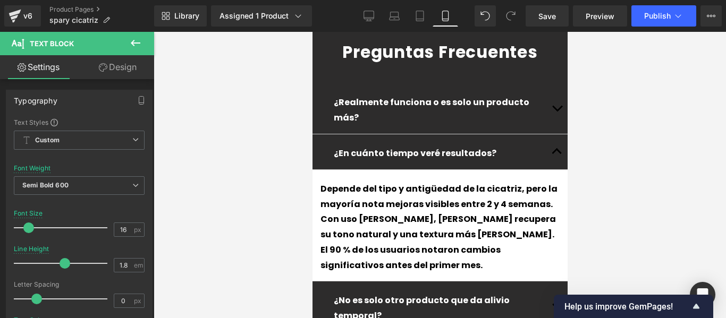
scroll to position [2757, 0]
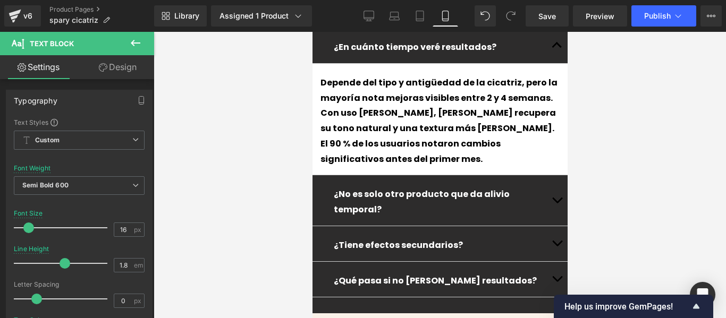
click at [556, 121] on div "¿Realmente funciona o es solo un producto más? Text Block" at bounding box center [439, 137] width 255 height 352
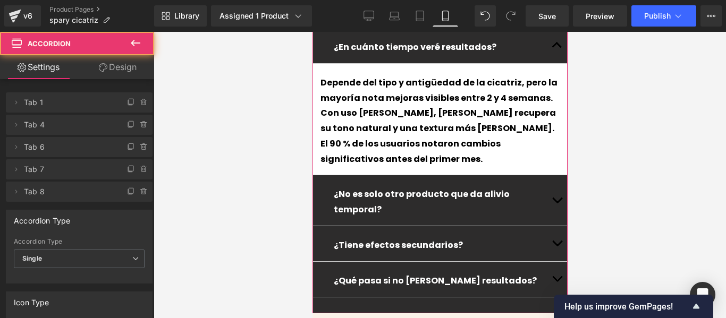
click at [556, 203] on span "button" at bounding box center [556, 203] width 0 height 0
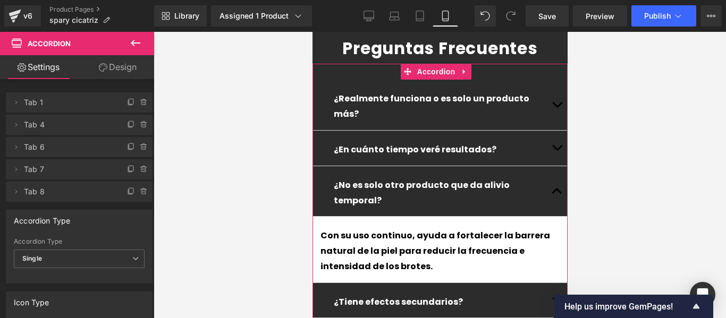
scroll to position [2645, 0]
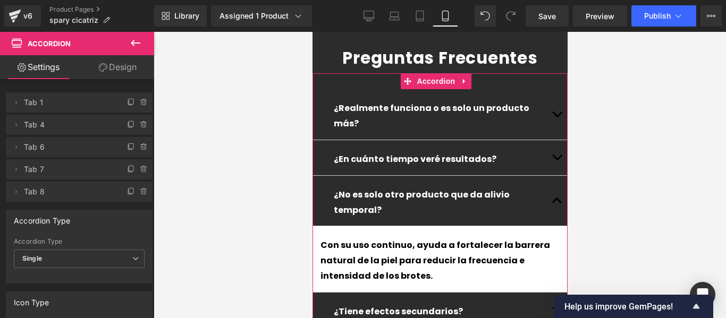
click at [523, 188] on p "¿No es solo otro producto que da alivio temporal?" at bounding box center [439, 203] width 212 height 31
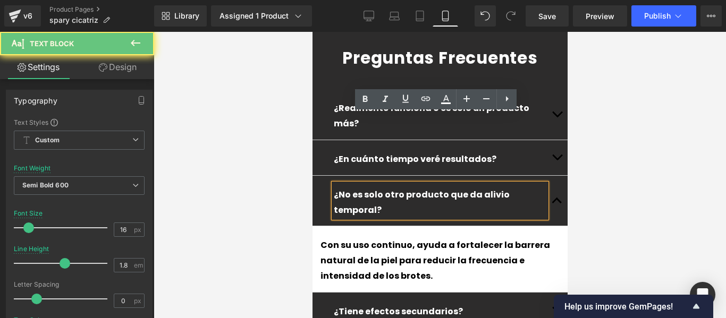
click at [523, 188] on p "¿No es solo otro producto que da alivio temporal?" at bounding box center [439, 203] width 212 height 31
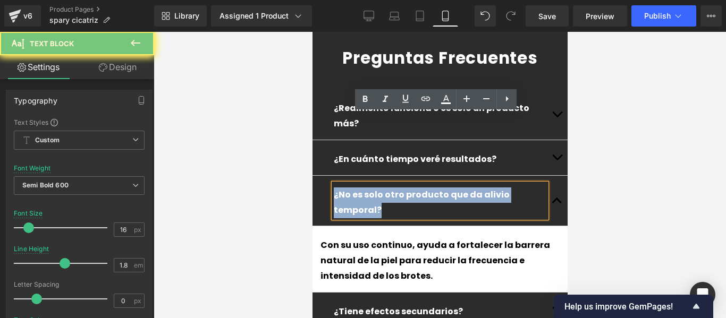
click at [523, 188] on p "¿No es solo otro producto que da alivio temporal?" at bounding box center [439, 203] width 212 height 31
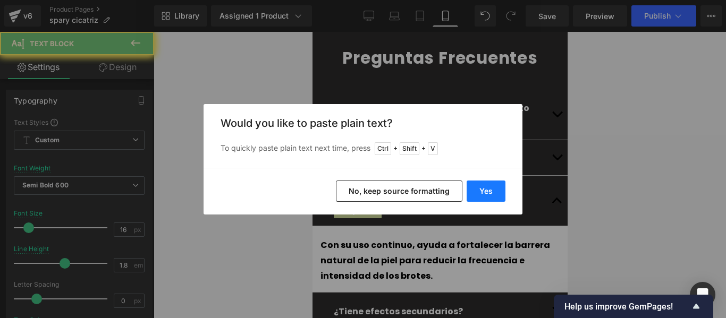
click at [491, 192] on button "Yes" at bounding box center [485, 191] width 39 height 21
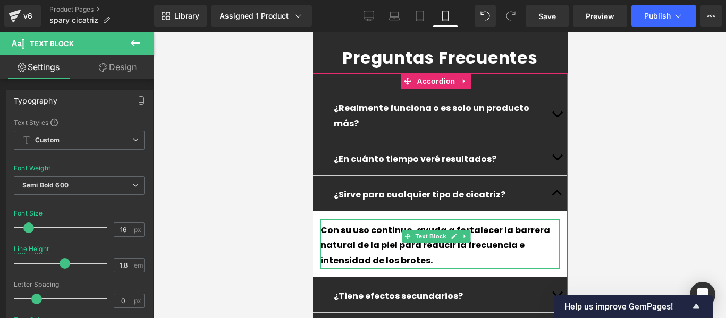
click at [535, 219] on div "Con su uso continuo, ayuda a fortalecer la barrera natural de la piel para redu…" at bounding box center [439, 243] width 239 height 49
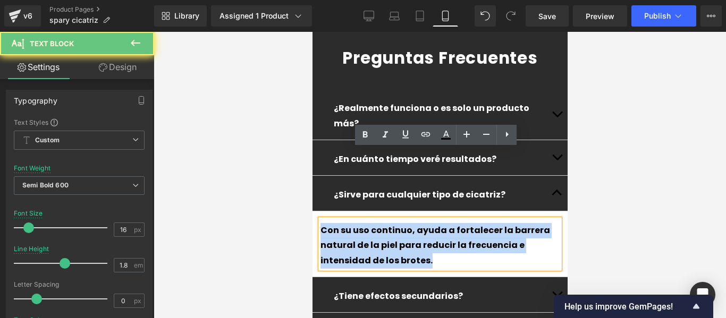
click at [535, 219] on div "Con su uso continuo, ayuda a fortalecer la barrera natural de la piel para redu…" at bounding box center [439, 243] width 239 height 49
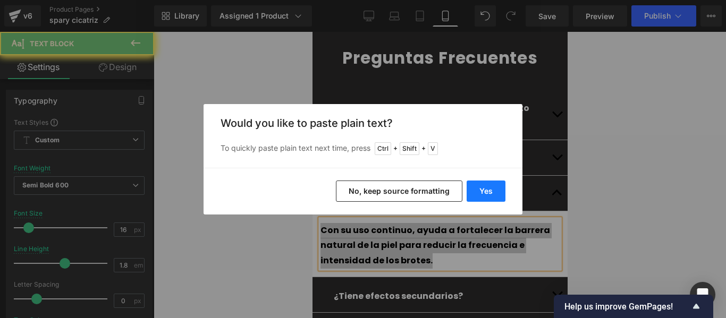
click at [479, 189] on button "Yes" at bounding box center [485, 191] width 39 height 21
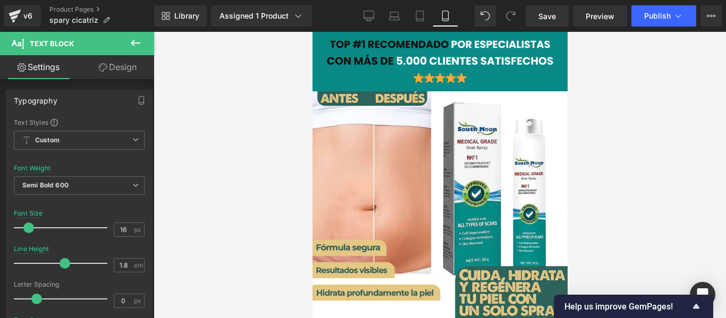
scroll to position [212, 0]
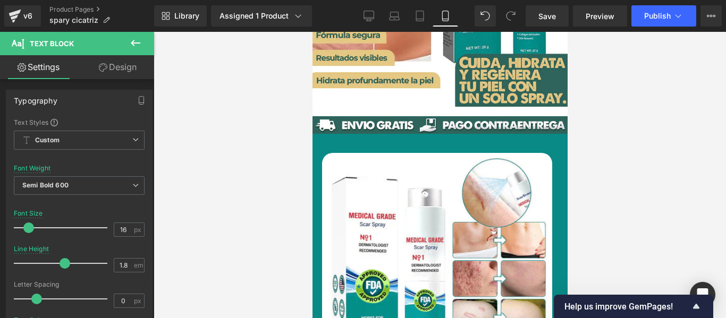
click at [547, 5] on div "Library Assigned 1 Product Product Preview SCAR™ SPRAY CICATRIZANTE 2X1 Manage …" at bounding box center [440, 16] width 572 height 32
click at [548, 5] on link "Save" at bounding box center [546, 15] width 43 height 21
click at [662, 21] on button "Publish" at bounding box center [663, 15] width 65 height 21
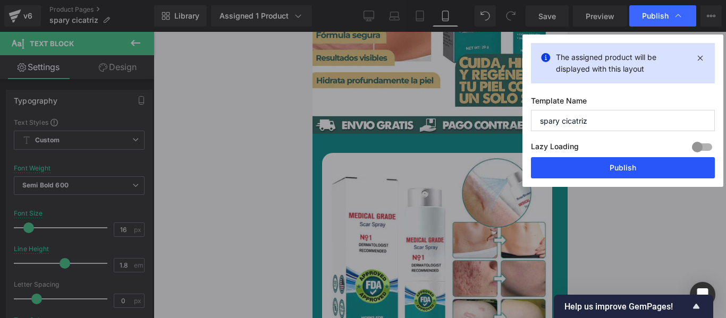
click at [587, 169] on button "Publish" at bounding box center [623, 167] width 184 height 21
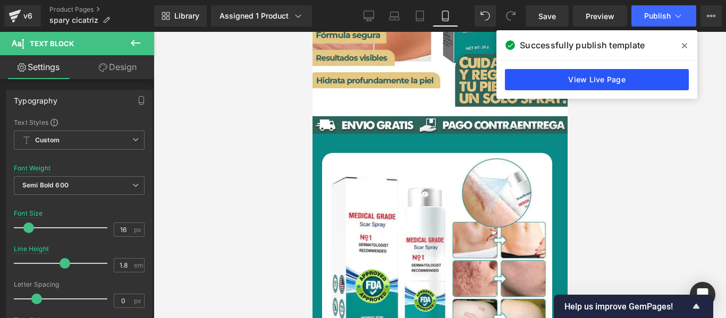
click at [555, 77] on link "View Live Page" at bounding box center [597, 79] width 184 height 21
